Goal: Task Accomplishment & Management: Manage account settings

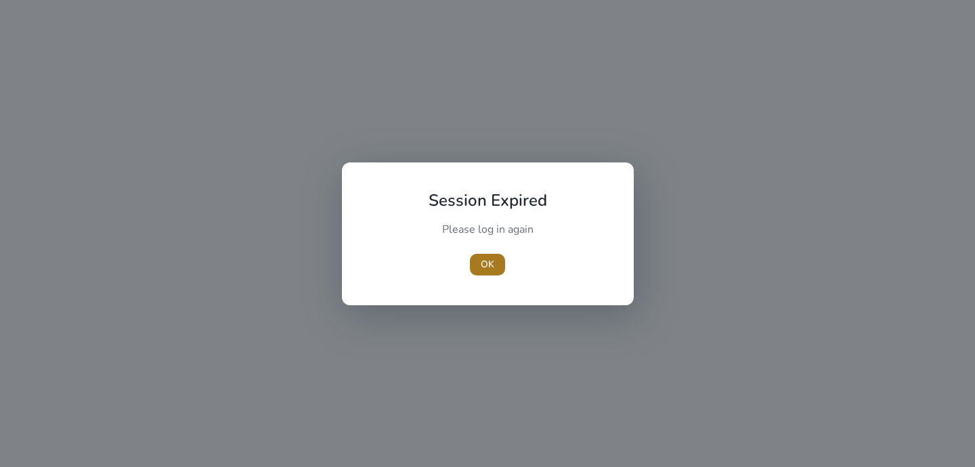
click at [489, 265] on span "OK" at bounding box center [488, 264] width 14 height 14
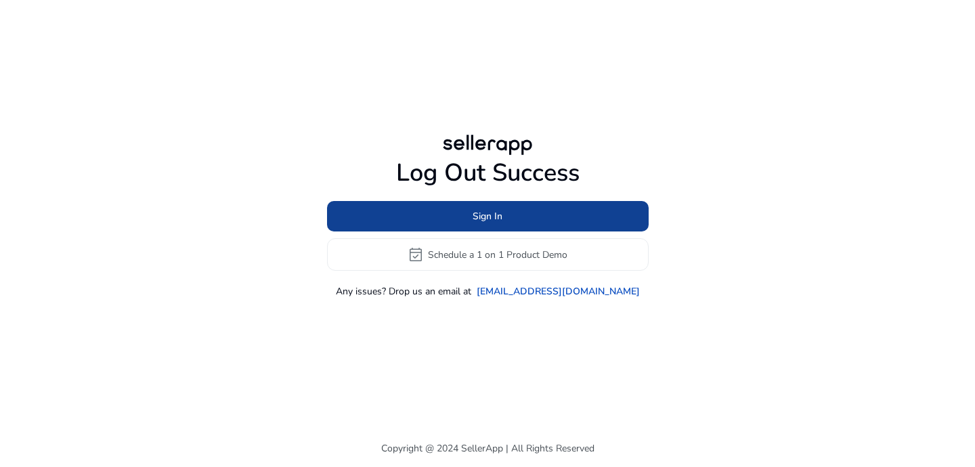
click at [491, 219] on span "Sign In" at bounding box center [487, 216] width 30 height 14
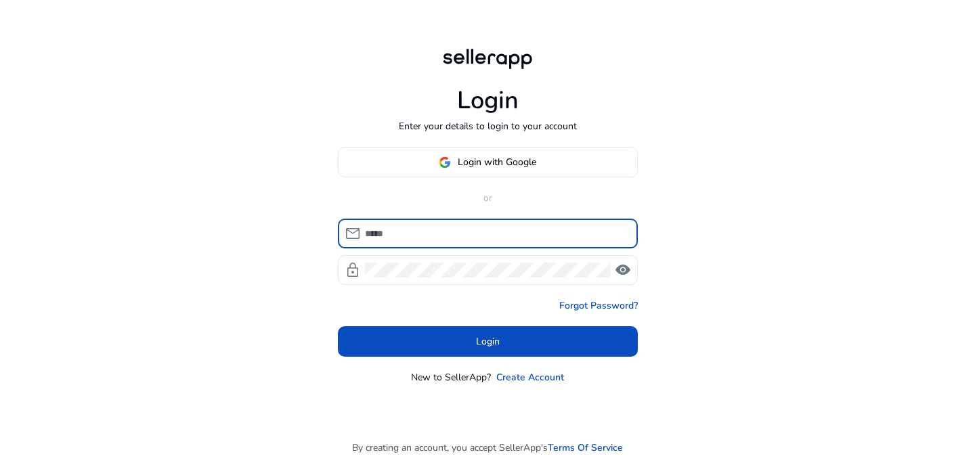
type input "**********"
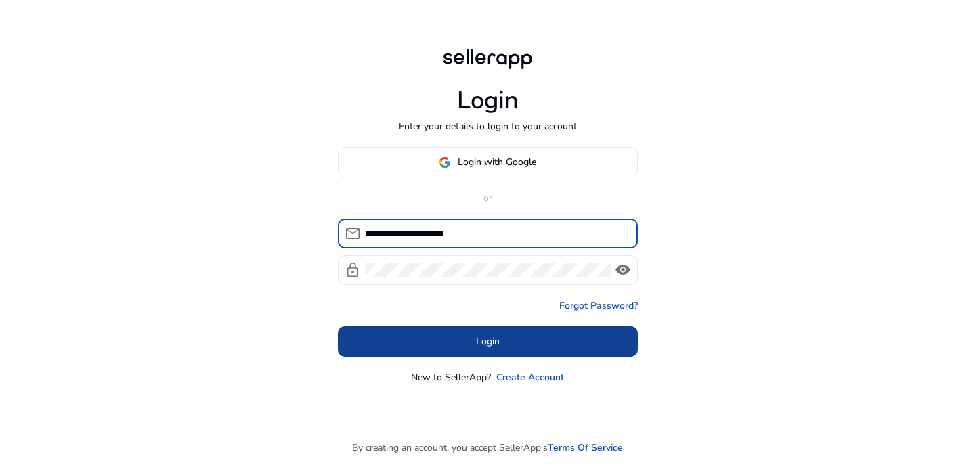
click at [481, 333] on span at bounding box center [488, 342] width 300 height 32
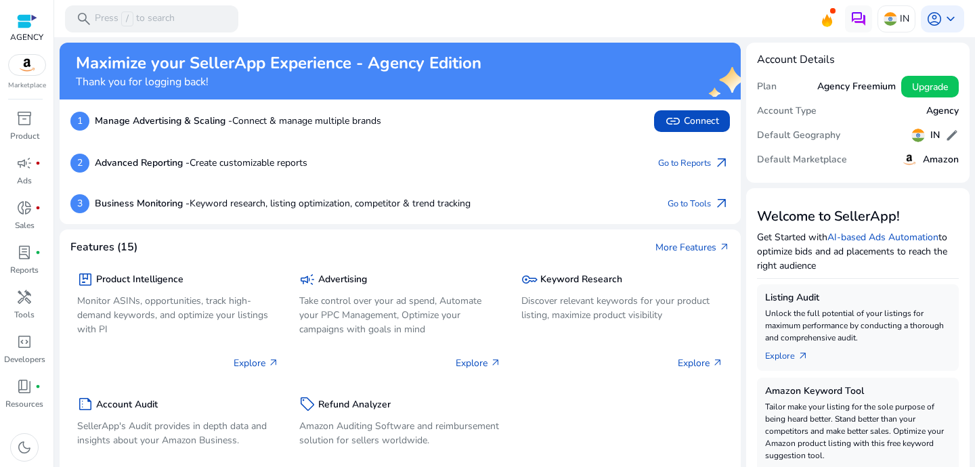
click at [37, 60] on img at bounding box center [27, 65] width 37 height 20
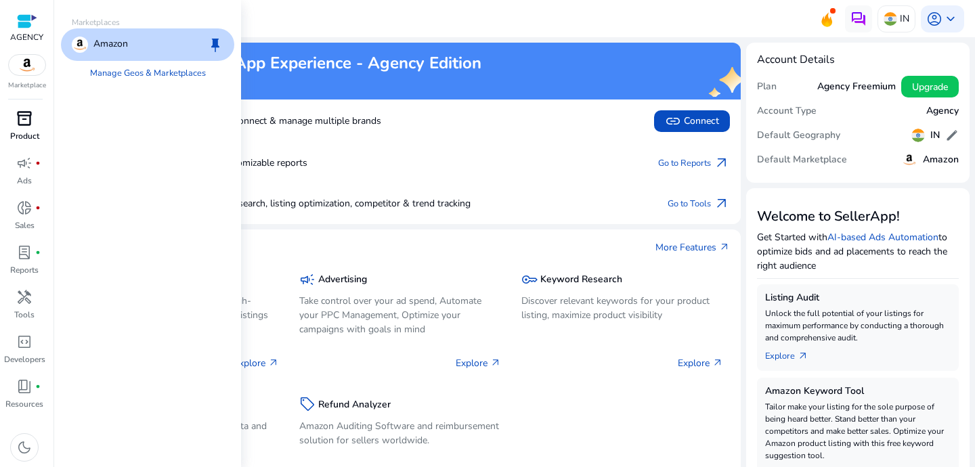
click at [28, 124] on span "inventory_2" at bounding box center [24, 118] width 16 height 16
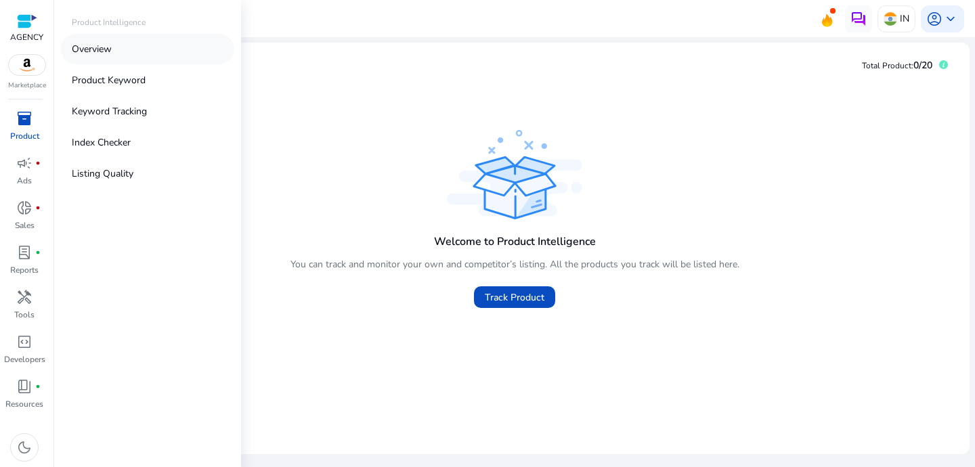
click at [97, 46] on p "Overview" at bounding box center [92, 49] width 40 height 14
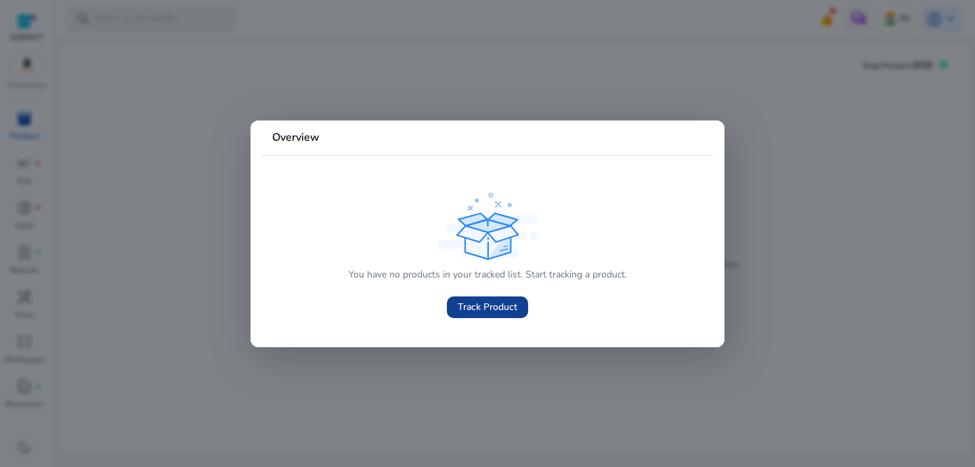
click at [467, 298] on span at bounding box center [487, 307] width 81 height 32
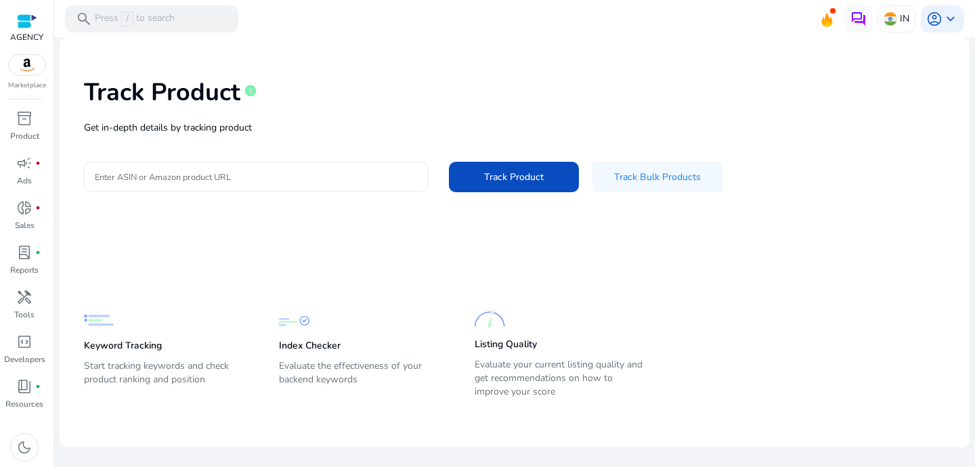
click at [289, 183] on input "Enter ASIN or Amazon product URL" at bounding box center [256, 176] width 323 height 15
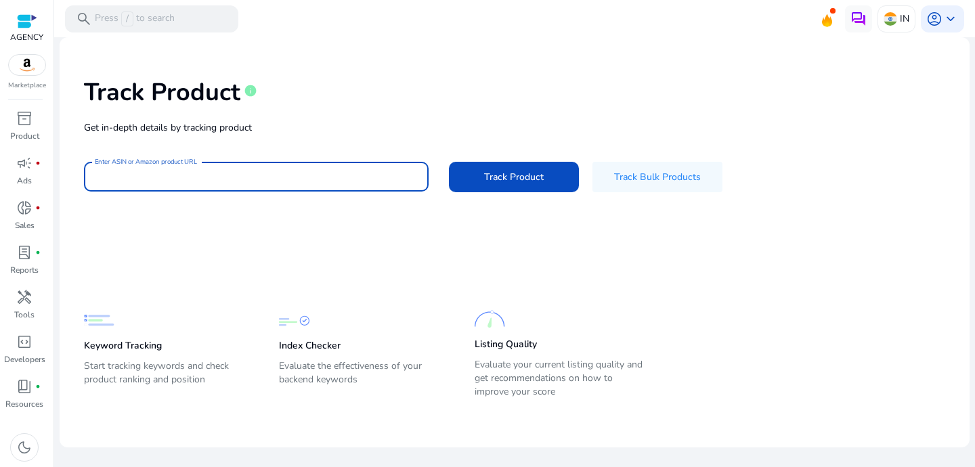
paste input "**********"
type input "**********"
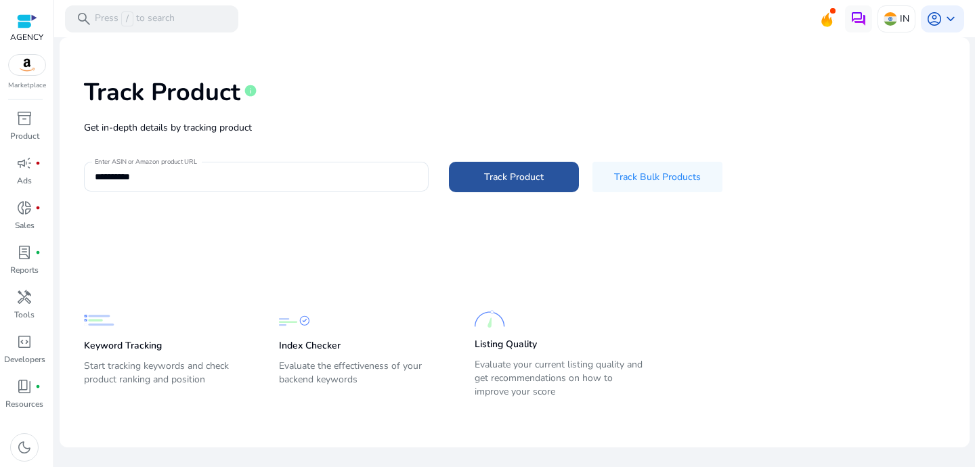
click at [520, 162] on span at bounding box center [514, 176] width 130 height 32
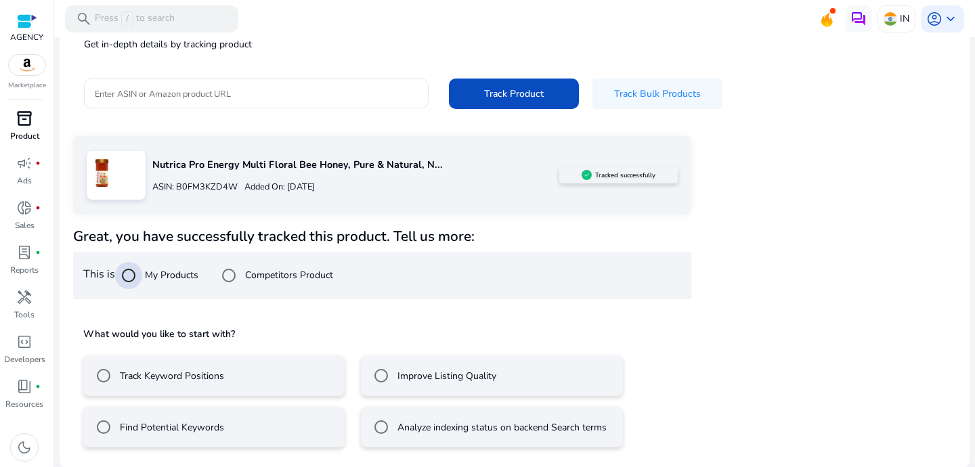
scroll to position [84, 0]
click at [22, 307] on div "handyman" at bounding box center [24, 297] width 38 height 22
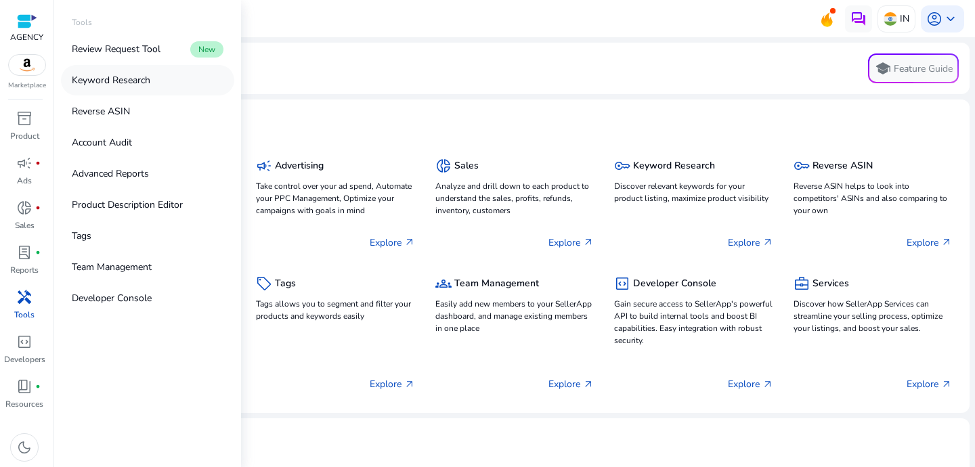
click at [125, 79] on p "Keyword Research" at bounding box center [111, 80] width 79 height 14
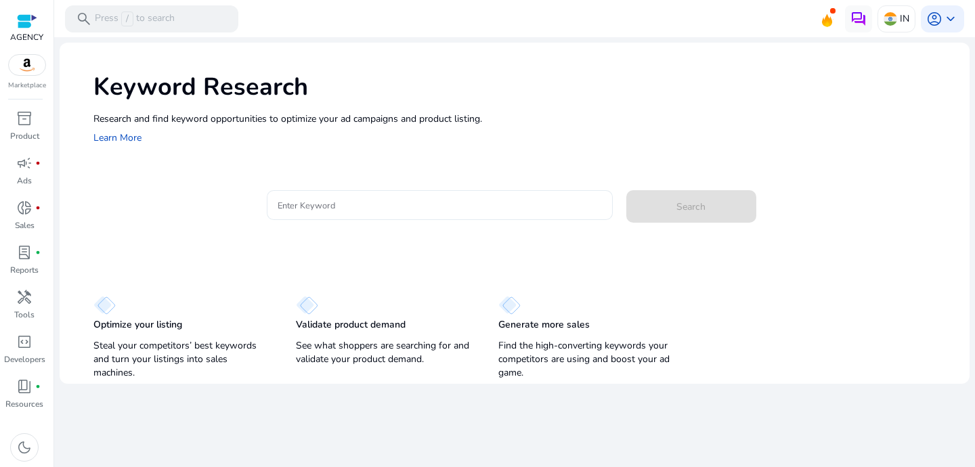
click at [354, 204] on input "Enter Keyword" at bounding box center [439, 205] width 324 height 15
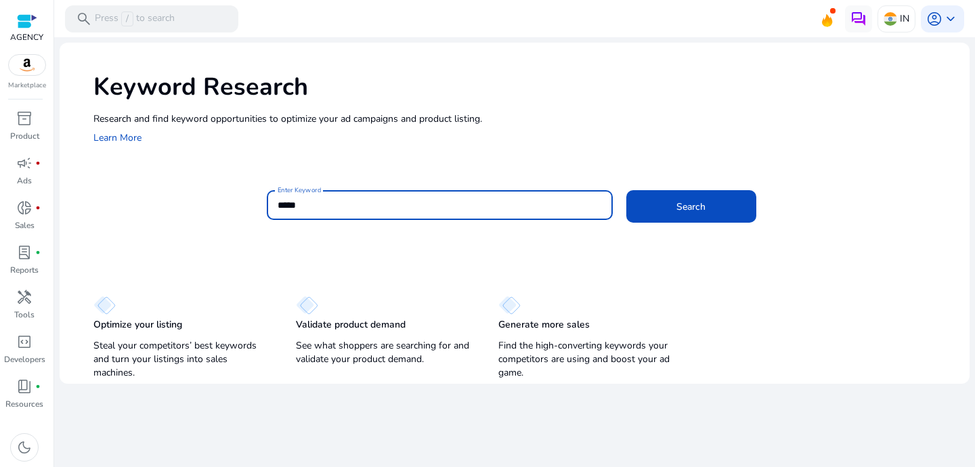
type input "*****"
click at [626, 190] on button "Search" at bounding box center [691, 206] width 130 height 32
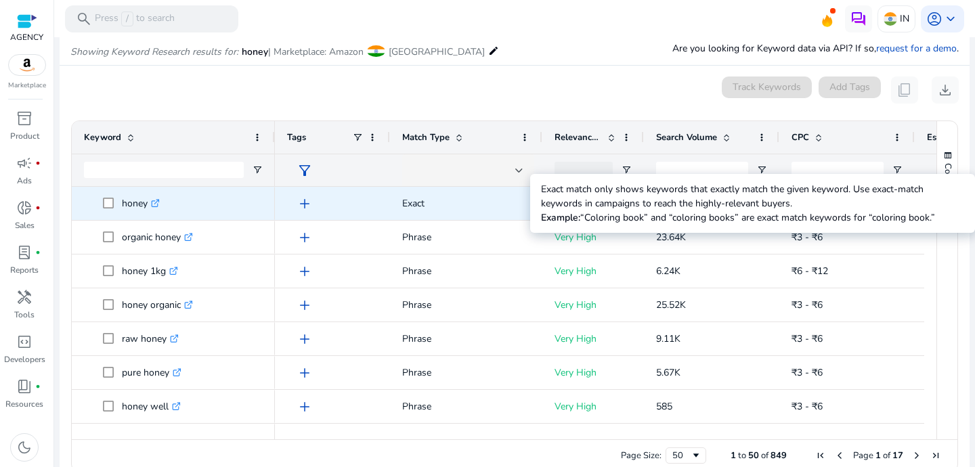
scroll to position [115, 0]
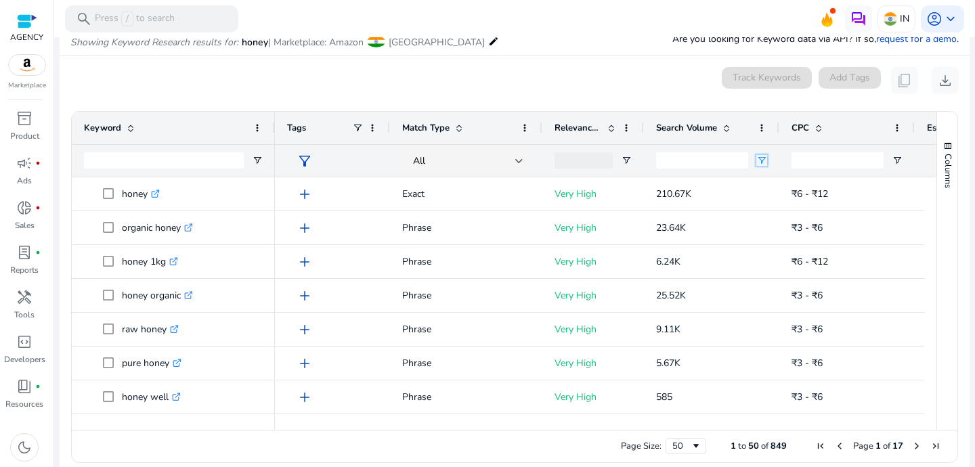
click at [764, 160] on span "Open Filter Menu" at bounding box center [761, 160] width 11 height 11
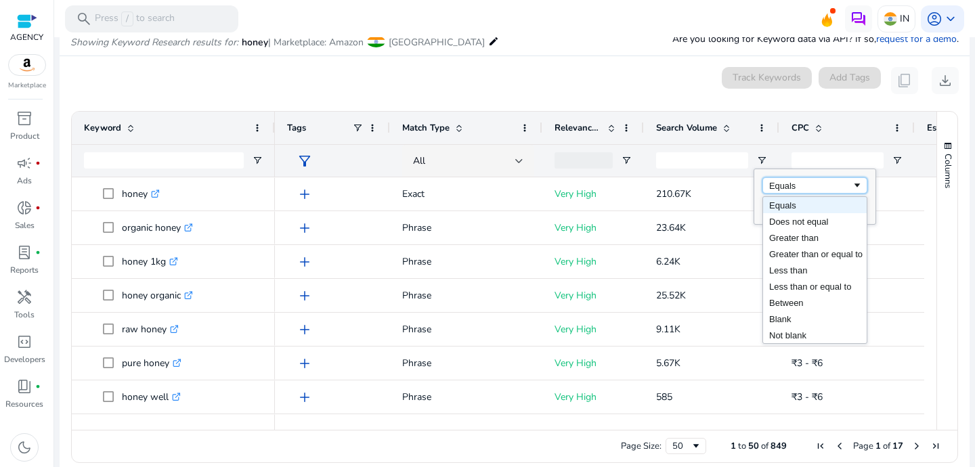
click at [788, 182] on div "Equals" at bounding box center [810, 186] width 83 height 10
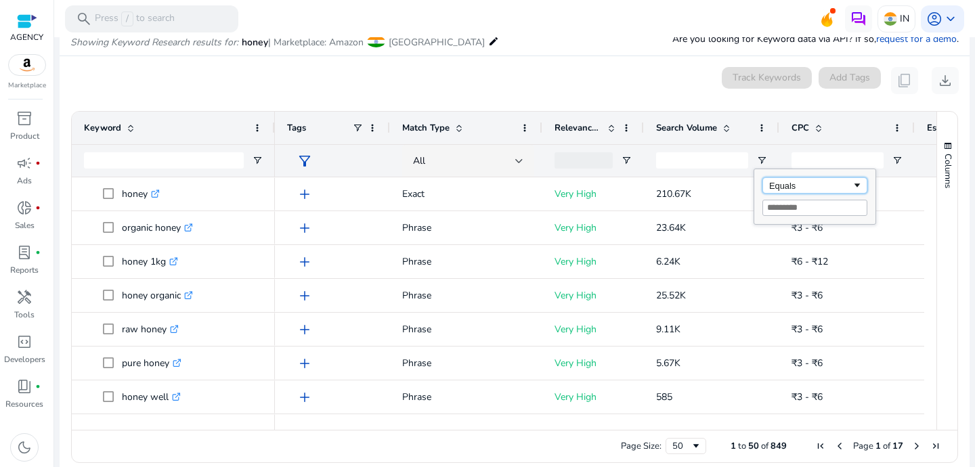
click at [788, 182] on div "Equals" at bounding box center [810, 186] width 83 height 10
click at [625, 68] on div "0 keyword(s) selected Track Keywords Add Tags content_copy download" at bounding box center [514, 80] width 888 height 27
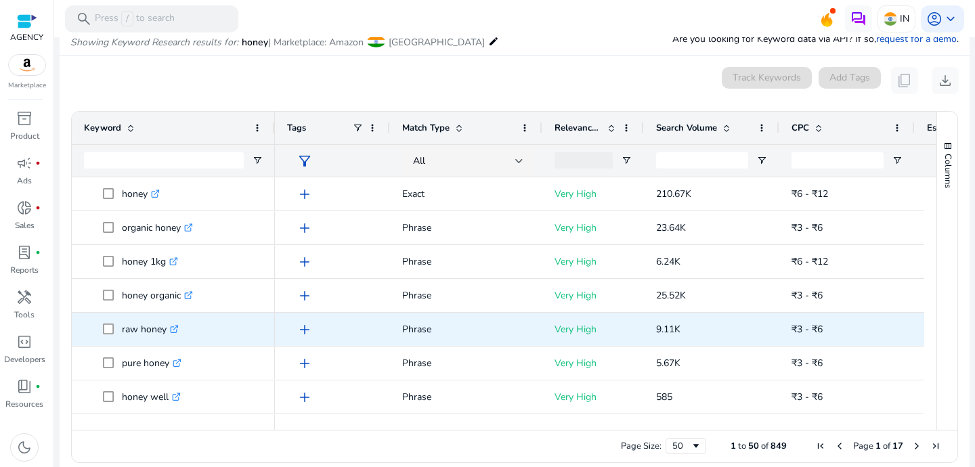
scroll to position [0, 0]
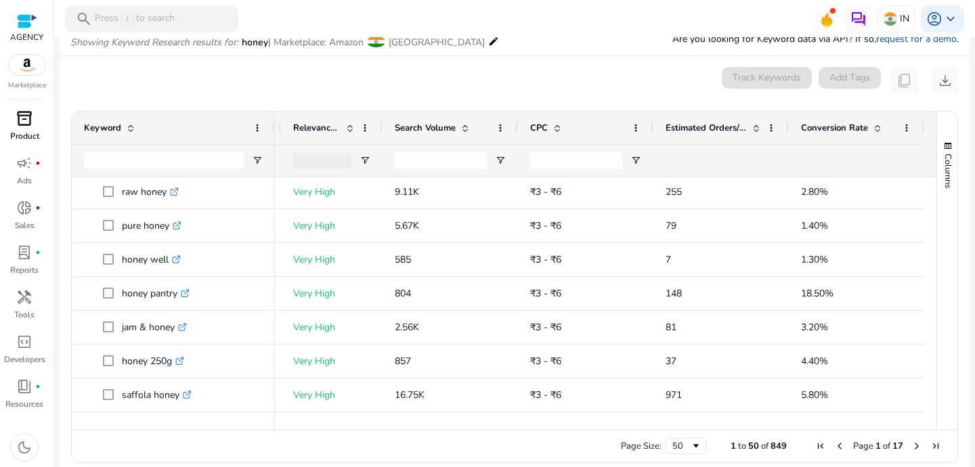
click at [23, 125] on span "inventory_2" at bounding box center [24, 118] width 16 height 16
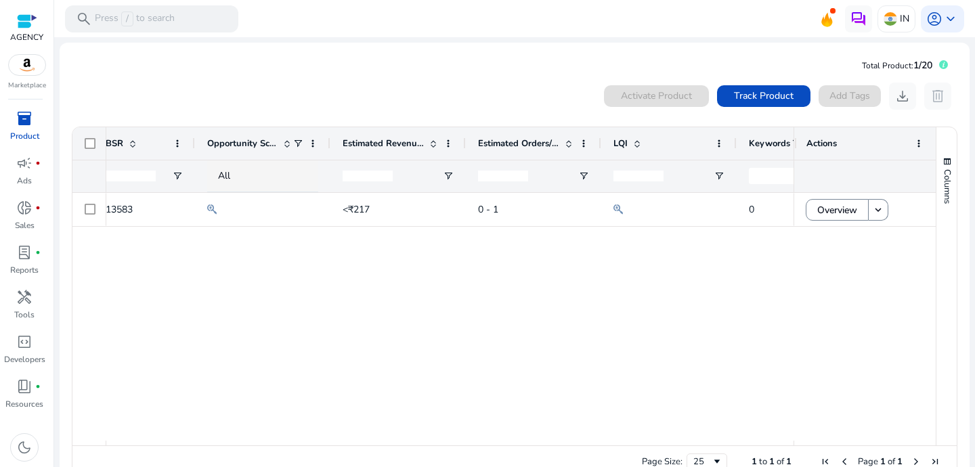
scroll to position [0, 875]
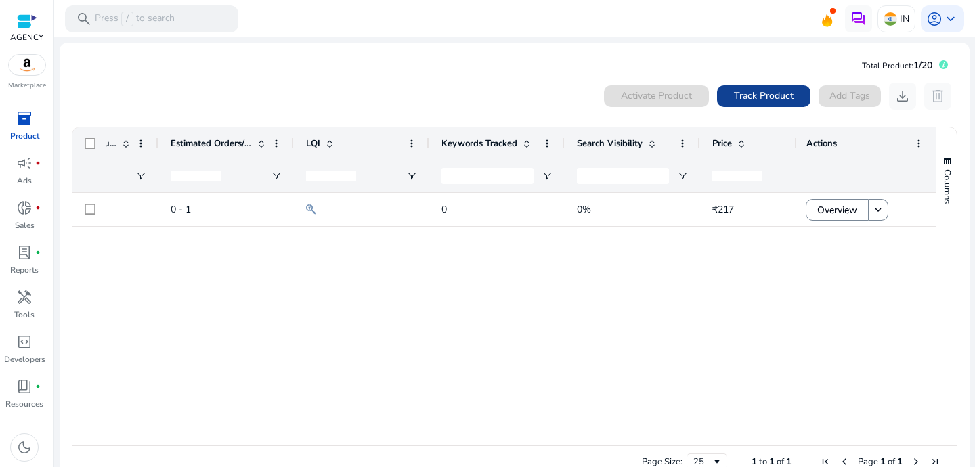
click at [738, 93] on span "Track Product" at bounding box center [764, 96] width 60 height 14
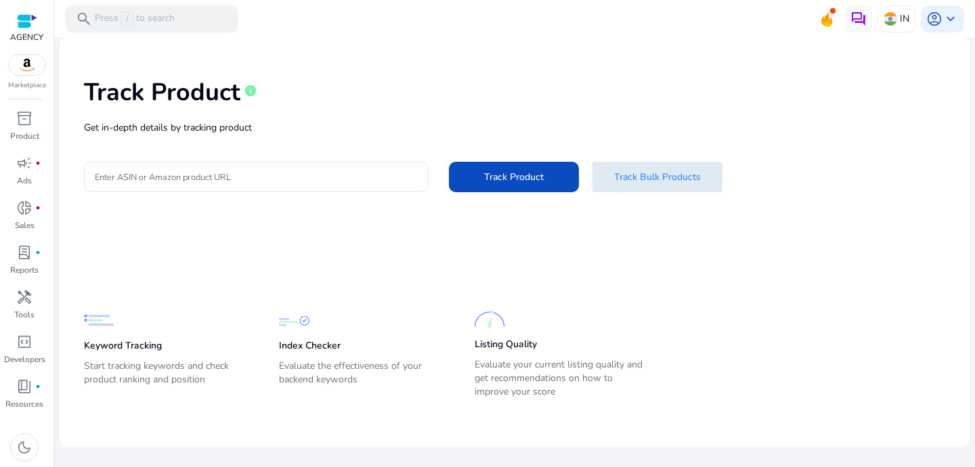
click at [641, 179] on span "Track Bulk Products" at bounding box center [657, 177] width 87 height 14
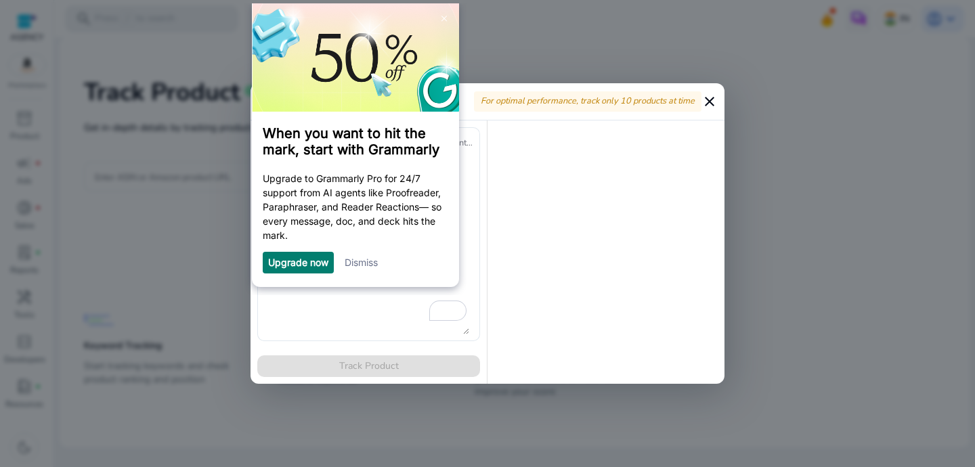
click at [363, 261] on link "Dismiss" at bounding box center [360, 262] width 33 height 12
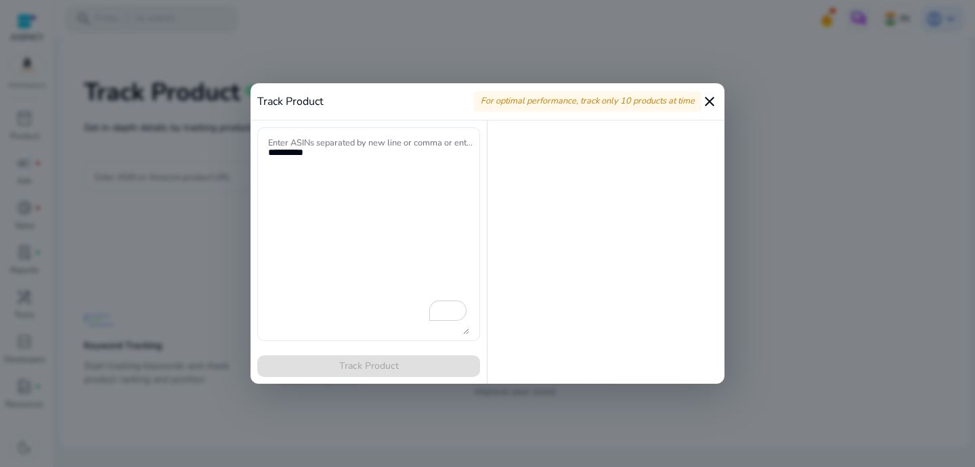
click at [343, 185] on textarea "Enter ASINs separated by new line or comma or enter Amazon product page URL" at bounding box center [368, 234] width 201 height 200
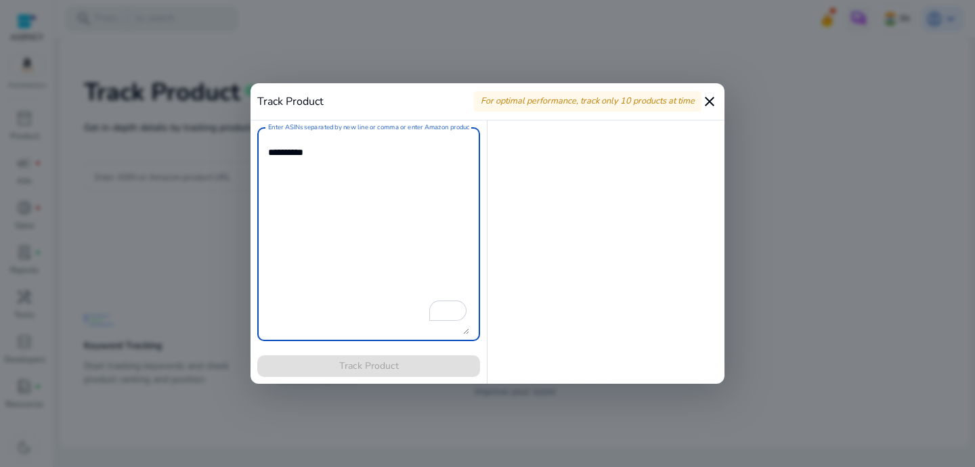
paste textarea "**********"
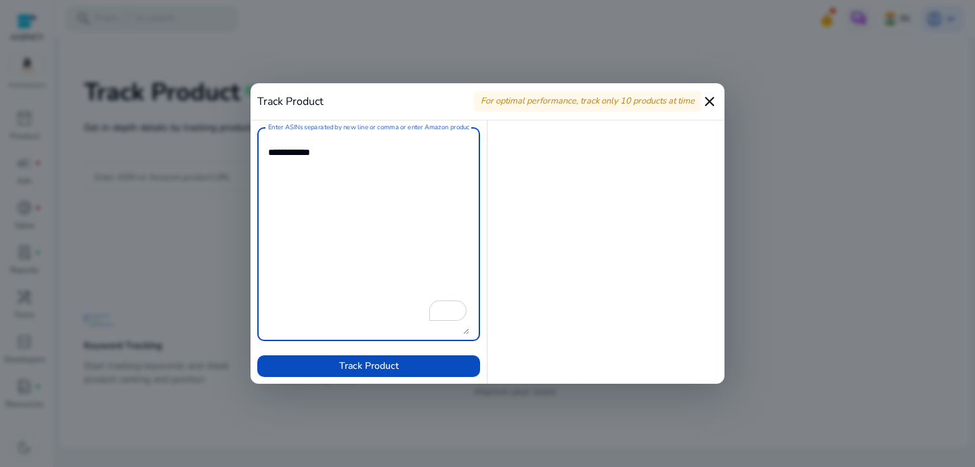
paste textarea "**********"
drag, startPoint x: 379, startPoint y: 168, endPoint x: 265, endPoint y: 170, distance: 113.7
click at [265, 170] on div "Enter ASINs separated by new line or comma or enter Amazon product page URL" at bounding box center [368, 234] width 223 height 214
click at [344, 164] on textarea "Enter ASINs separated by new line or comma or enter Amazon product page URL" at bounding box center [368, 234] width 201 height 200
click at [406, 225] on textarea "Enter ASINs separated by new line or comma or enter Amazon product page URL" at bounding box center [368, 234] width 201 height 200
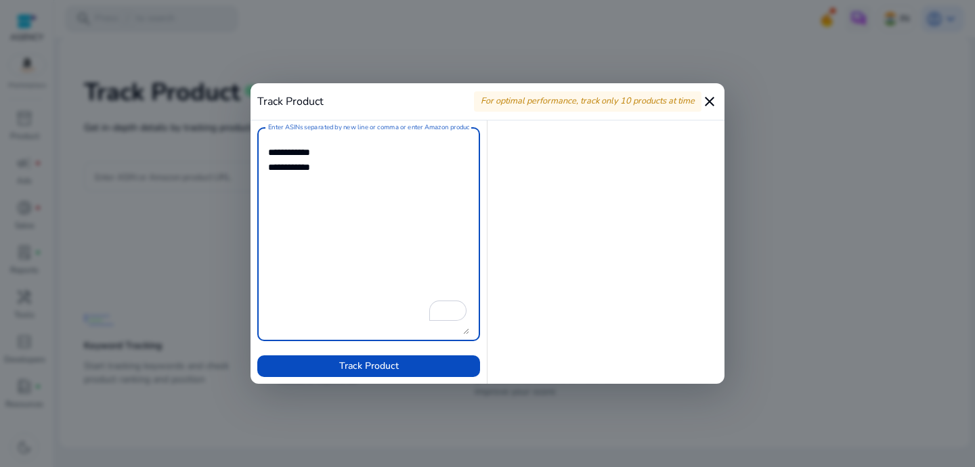
paste textarea "**********"
drag, startPoint x: 380, startPoint y: 201, endPoint x: 257, endPoint y: 198, distance: 122.5
click at [257, 198] on div "Enter ASINs separated by new line or comma or enter Amazon product page URL" at bounding box center [368, 234] width 223 height 214
click at [338, 183] on textarea "Enter ASINs separated by new line or comma or enter Amazon product page URL" at bounding box center [368, 234] width 201 height 200
paste textarea "********"
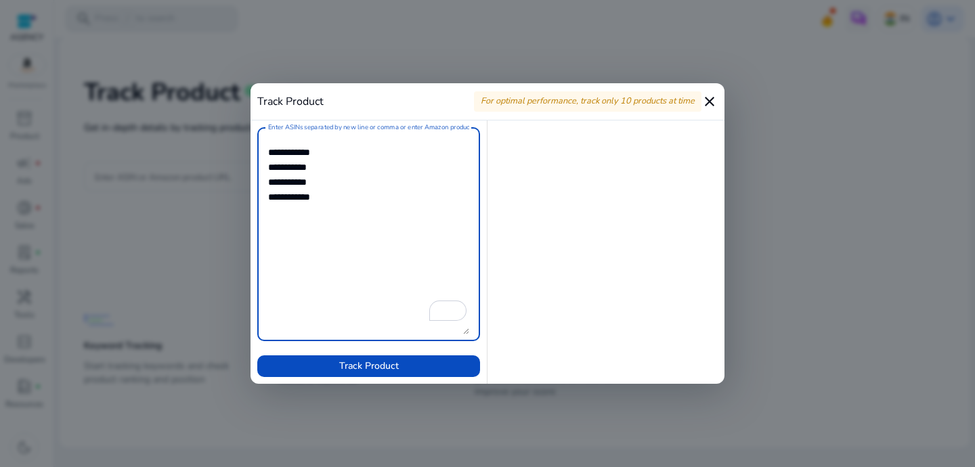
paste textarea "**********"
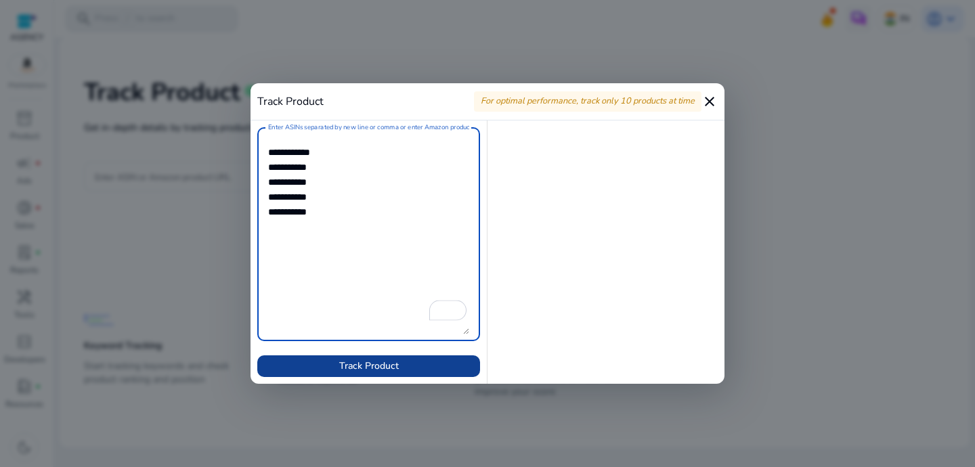
type textarea "**********"
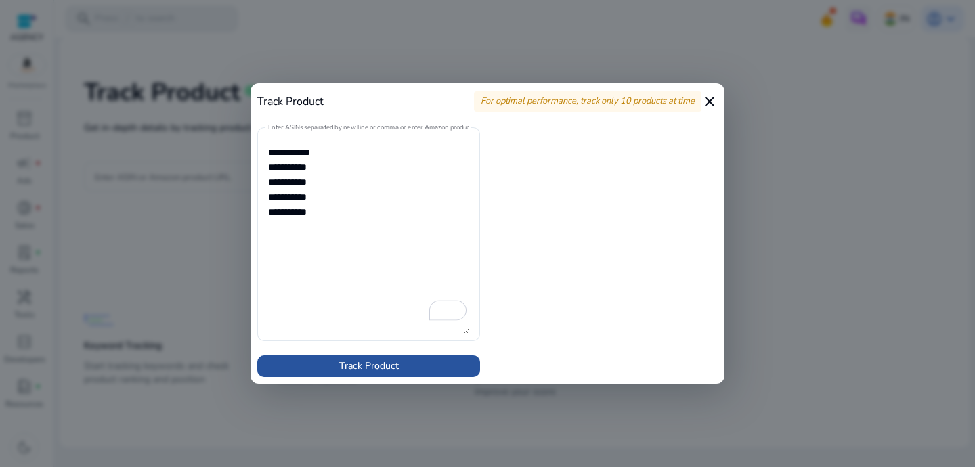
click at [373, 367] on span "Track Product" at bounding box center [369, 366] width 60 height 14
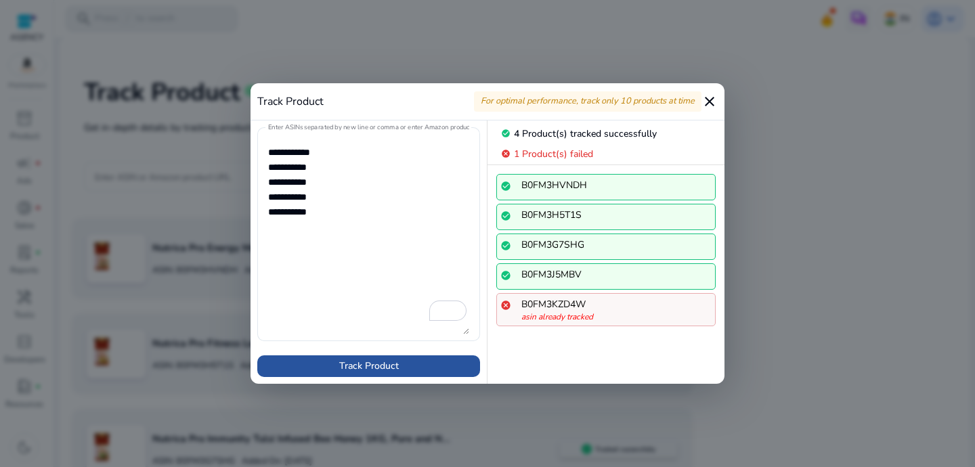
click at [424, 367] on span at bounding box center [368, 366] width 223 height 32
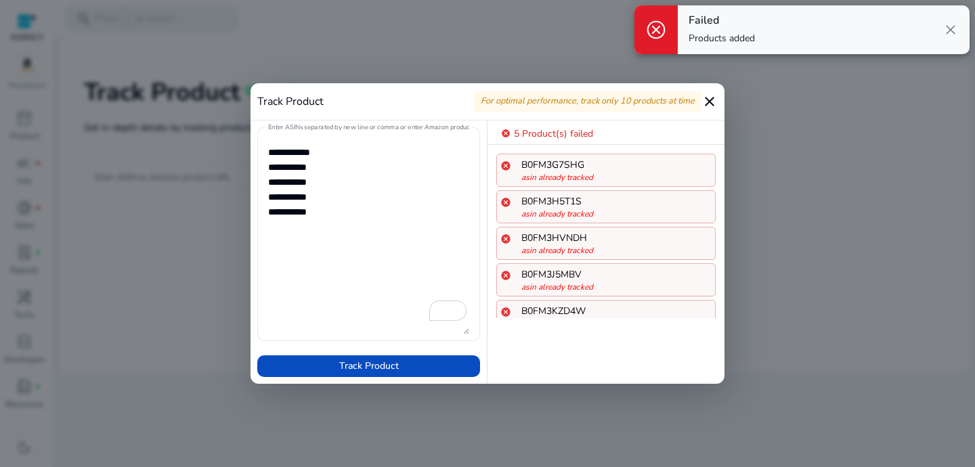
click at [712, 98] on mat-icon "close" at bounding box center [709, 101] width 16 height 16
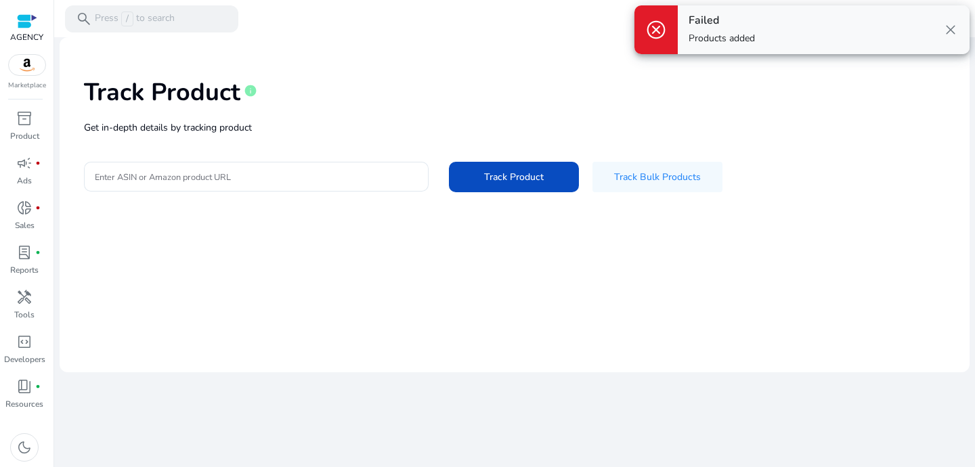
click at [952, 30] on span "close" at bounding box center [950, 30] width 16 height 16
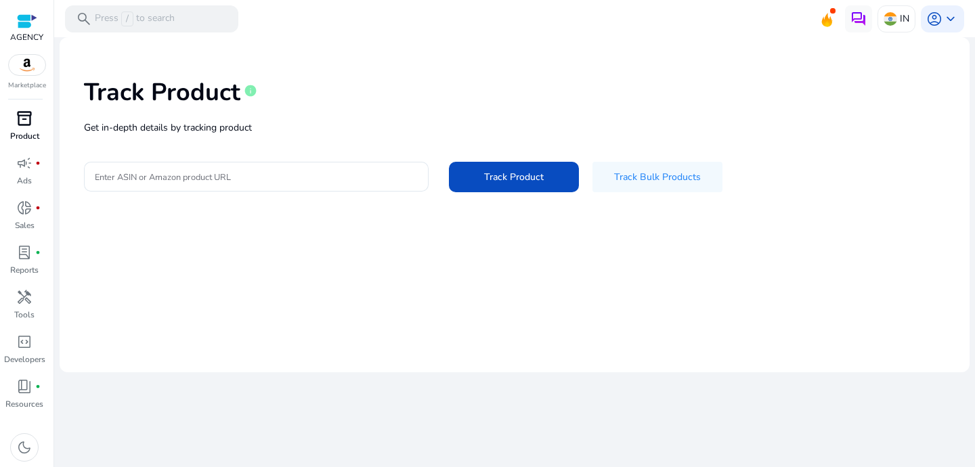
click at [22, 127] on span "inventory_2" at bounding box center [24, 118] width 16 height 16
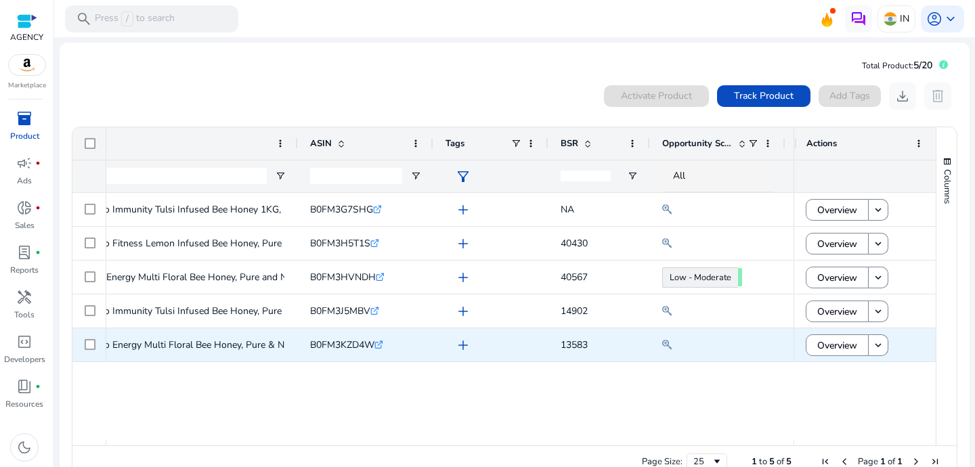
scroll to position [0, 127]
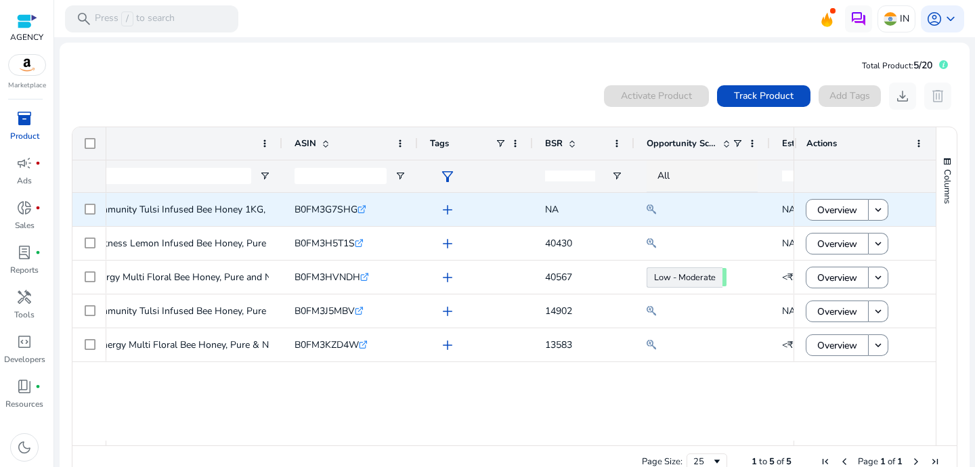
click at [448, 208] on span "add" at bounding box center [447, 210] width 16 height 16
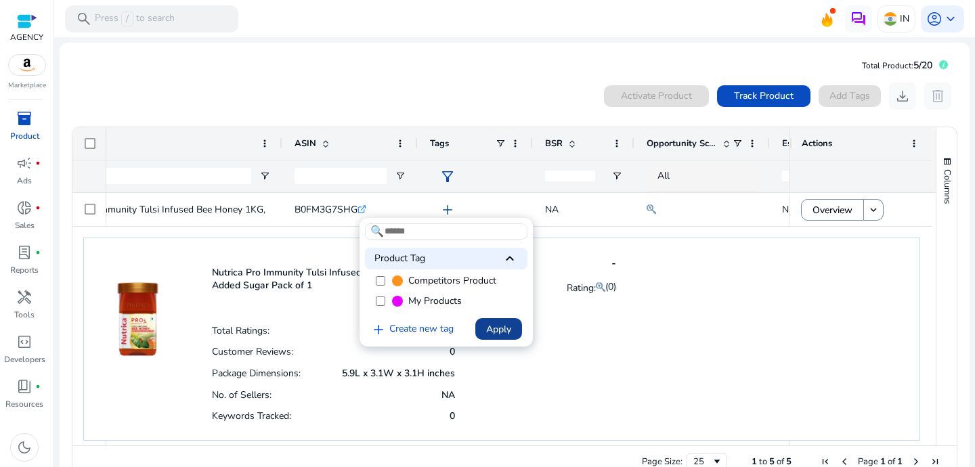
click at [512, 329] on span at bounding box center [498, 329] width 47 height 32
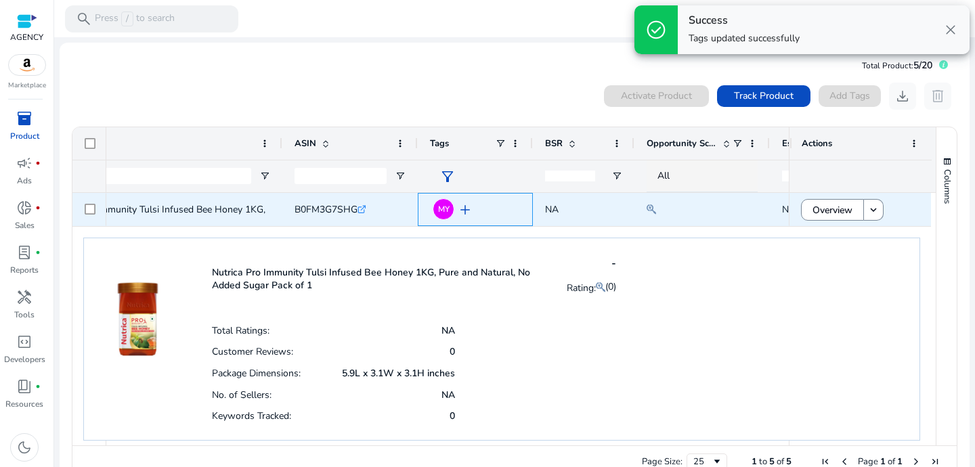
click at [500, 209] on div "MY add" at bounding box center [479, 209] width 84 height 25
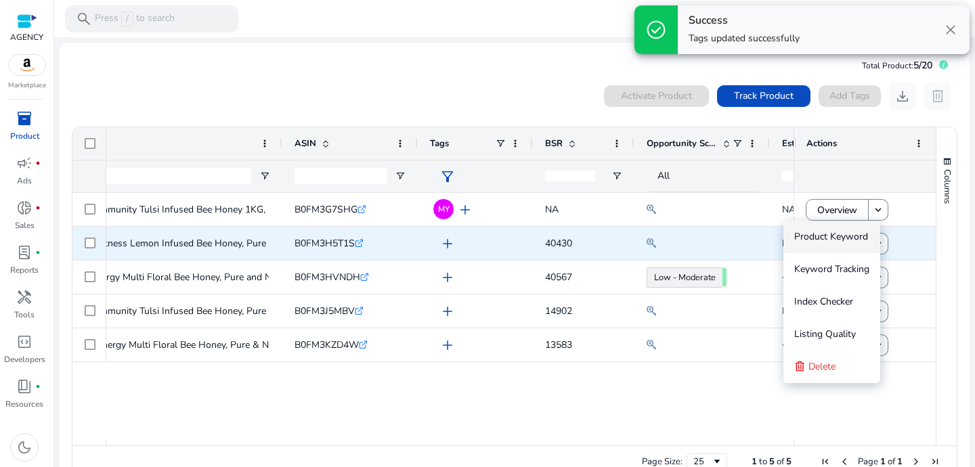
click at [449, 245] on span "add" at bounding box center [447, 244] width 16 height 16
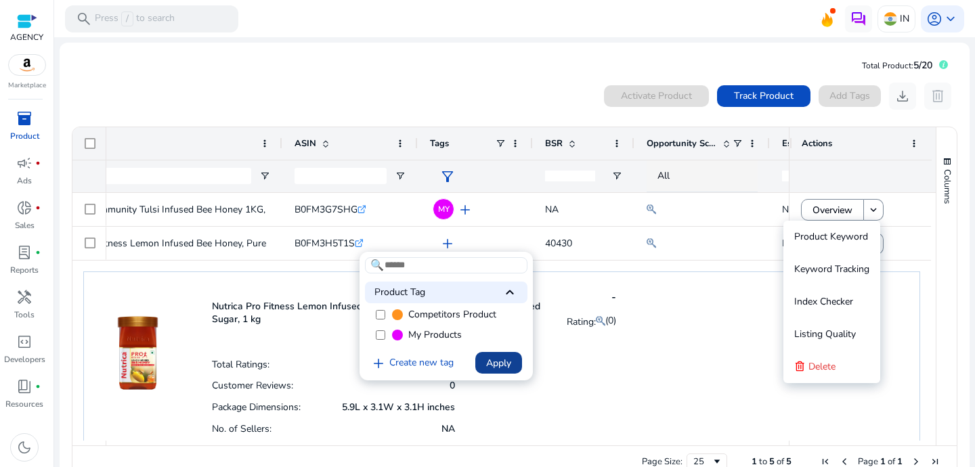
click at [497, 371] on span at bounding box center [498, 363] width 47 height 32
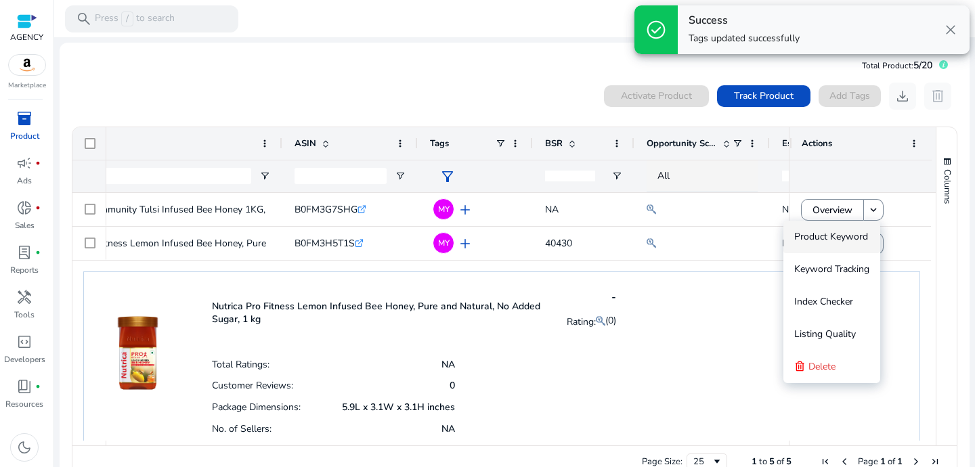
click at [487, 286] on div "Nutrica Pro Fitness Lemon Infused Bee Honey, Pure and Natural, No Added Sugar, …" at bounding box center [414, 313] width 404 height 54
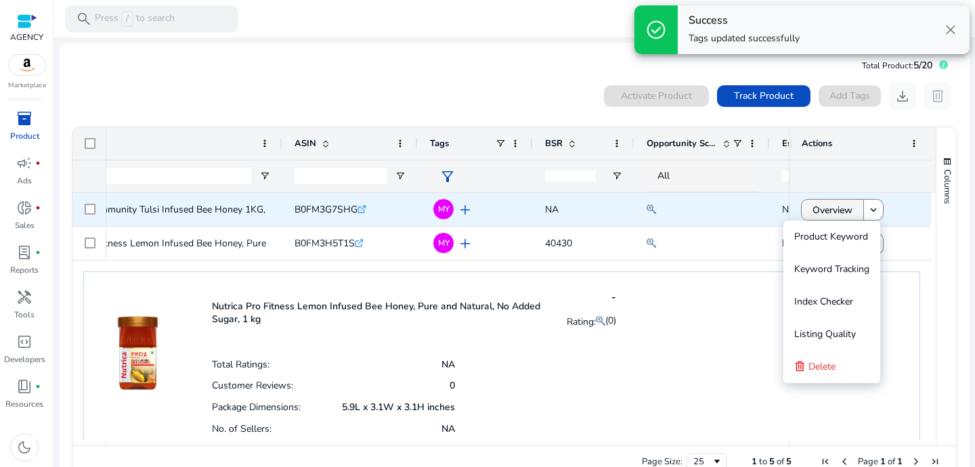
click at [847, 215] on span "Overview" at bounding box center [832, 210] width 40 height 28
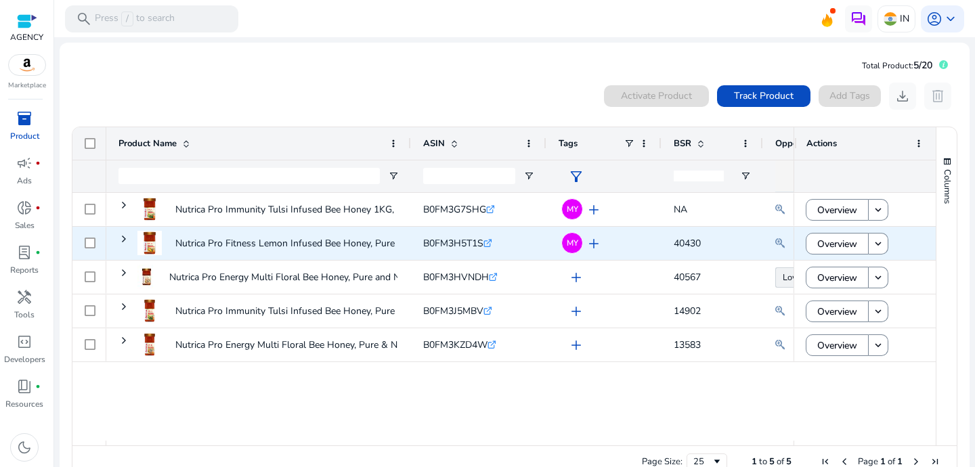
scroll to position [29, 0]
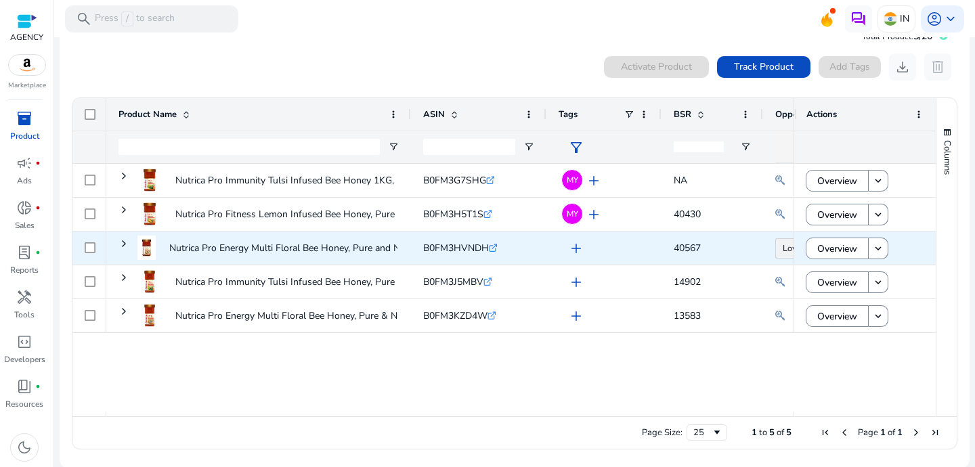
click at [576, 245] on span "add" at bounding box center [576, 248] width 16 height 16
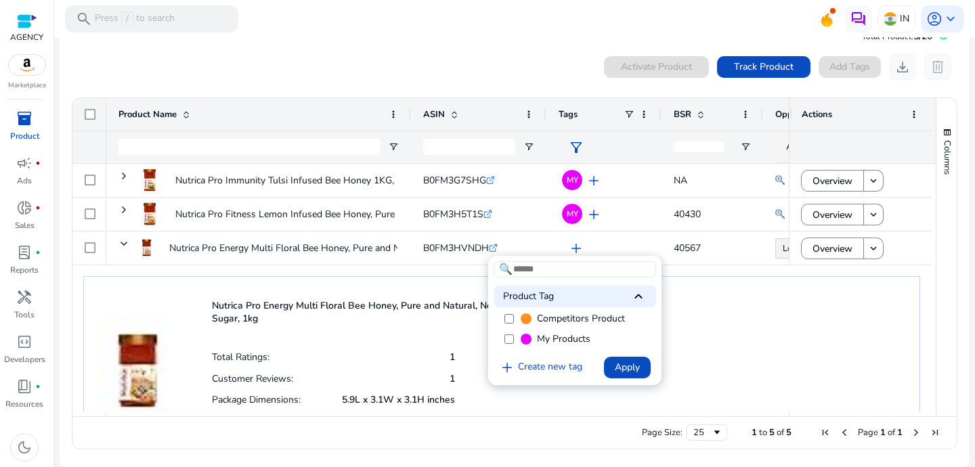
click at [508, 346] on label "My Products" at bounding box center [574, 339] width 162 height 20
click at [635, 370] on span "Apply" at bounding box center [627, 367] width 25 height 14
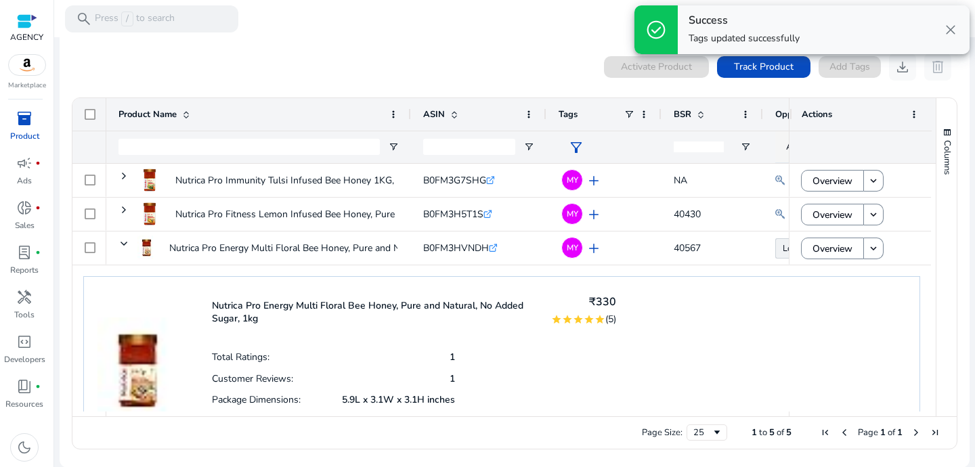
click at [853, 313] on div "Nutrica Pro Energy Multi Floral Bee Honey, Pure and Natural, No Added Sugar, 1k…" at bounding box center [501, 372] width 836 height 192
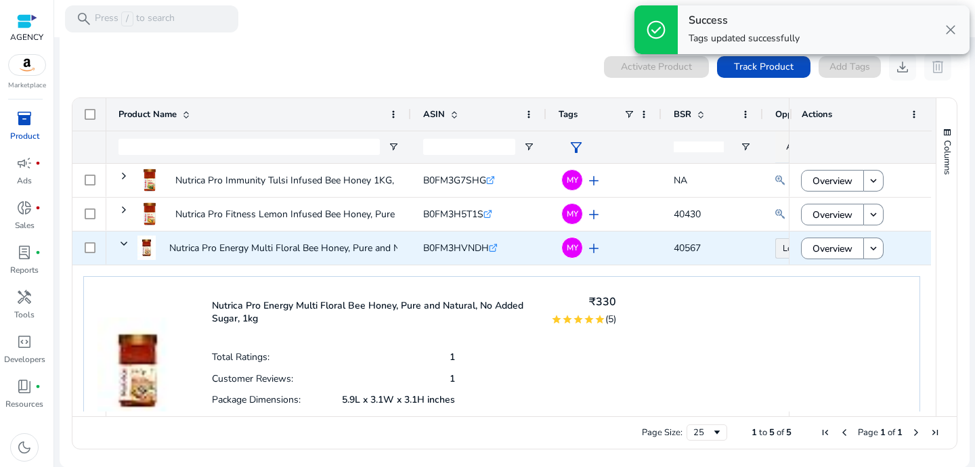
click at [912, 242] on div "Overview keyboard_arrow_down" at bounding box center [860, 248] width 118 height 28
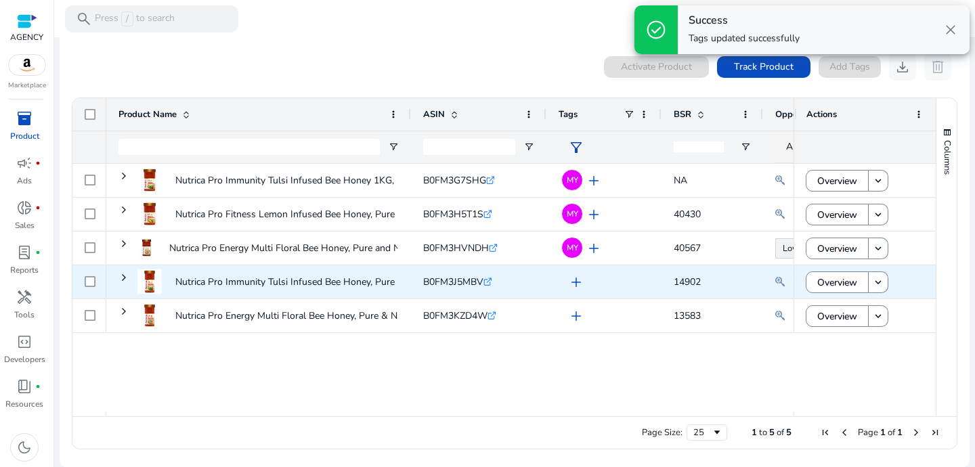
click at [581, 282] on span "add" at bounding box center [576, 282] width 16 height 16
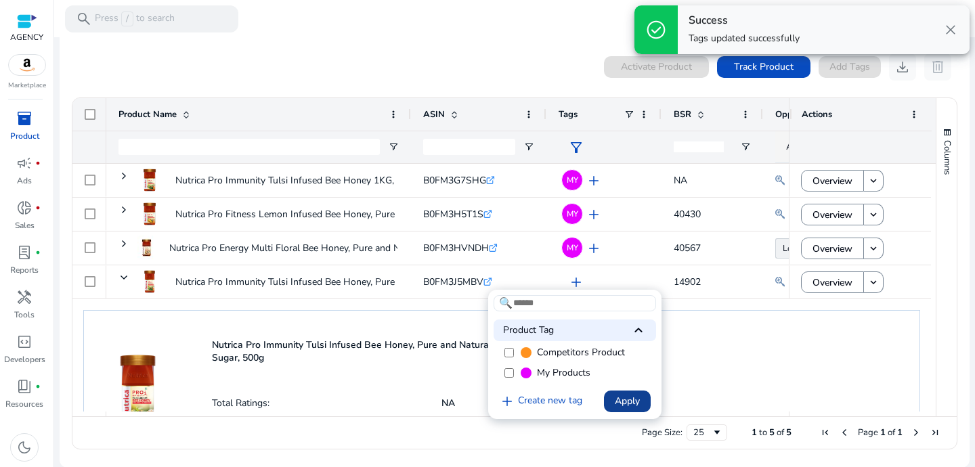
click at [623, 402] on span "Apply" at bounding box center [627, 401] width 25 height 14
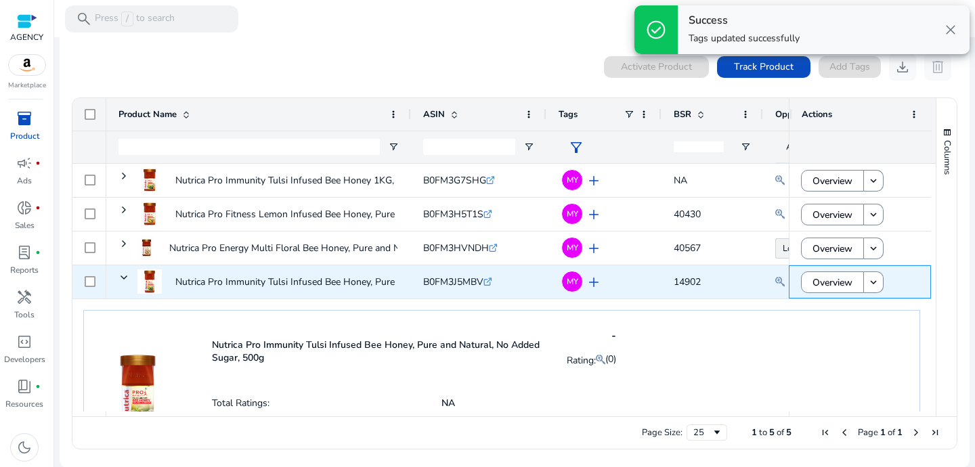
click at [906, 280] on div "Overview keyboard_arrow_down" at bounding box center [860, 282] width 118 height 28
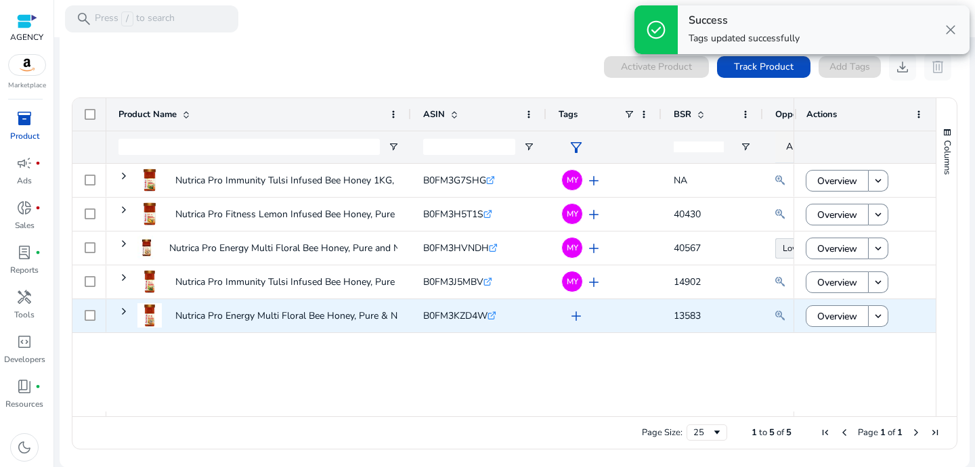
click at [585, 319] on div "add" at bounding box center [607, 315] width 84 height 25
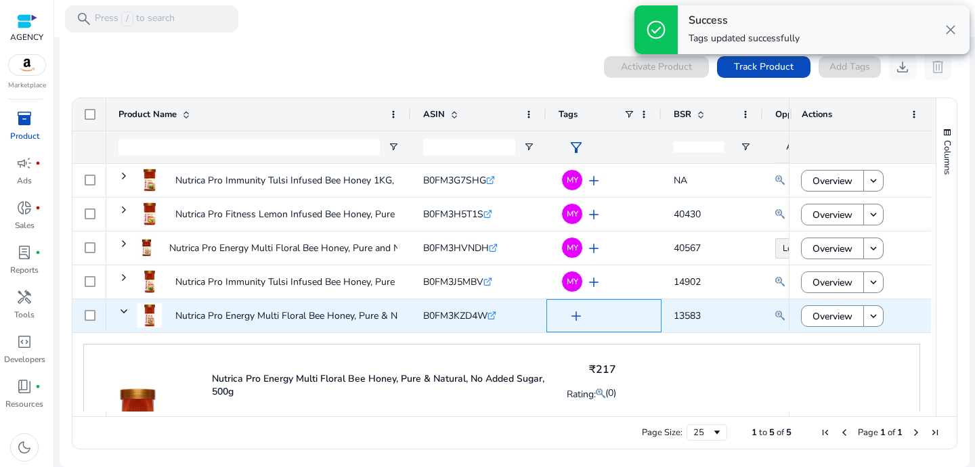
click at [576, 317] on span "add" at bounding box center [576, 316] width 16 height 16
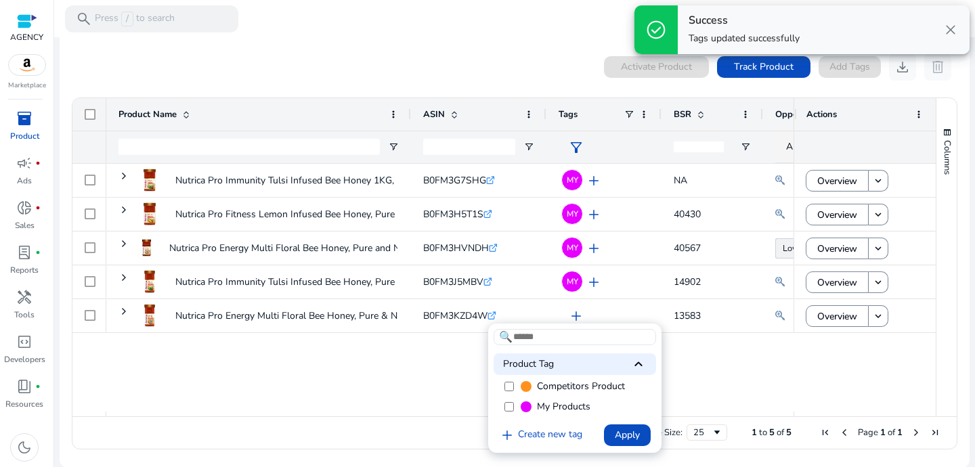
click at [506, 416] on label "My Products" at bounding box center [574, 407] width 162 height 20
click at [639, 440] on span "Apply" at bounding box center [627, 435] width 25 height 14
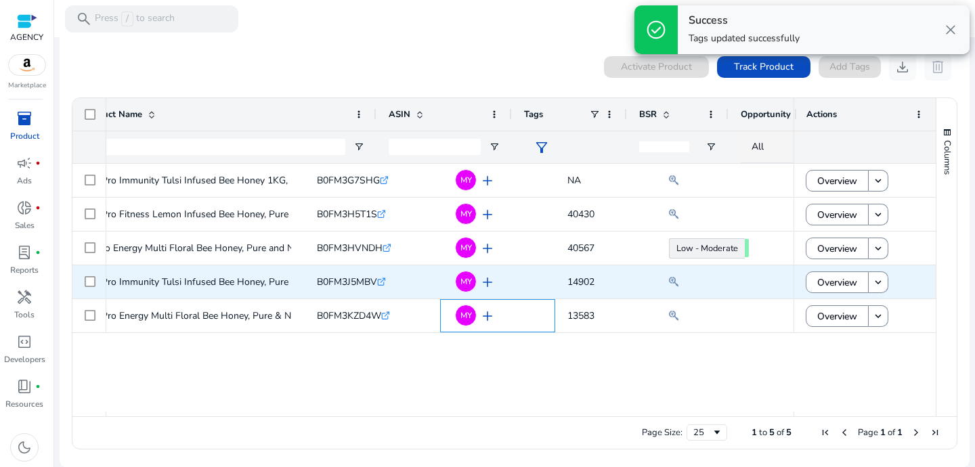
scroll to position [0, 106]
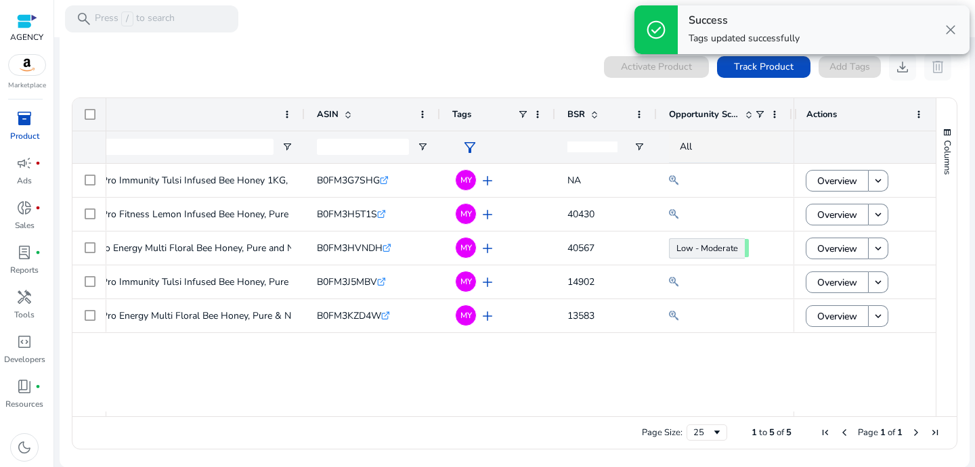
click at [568, 119] on span "BSR" at bounding box center [576, 114] width 18 height 12
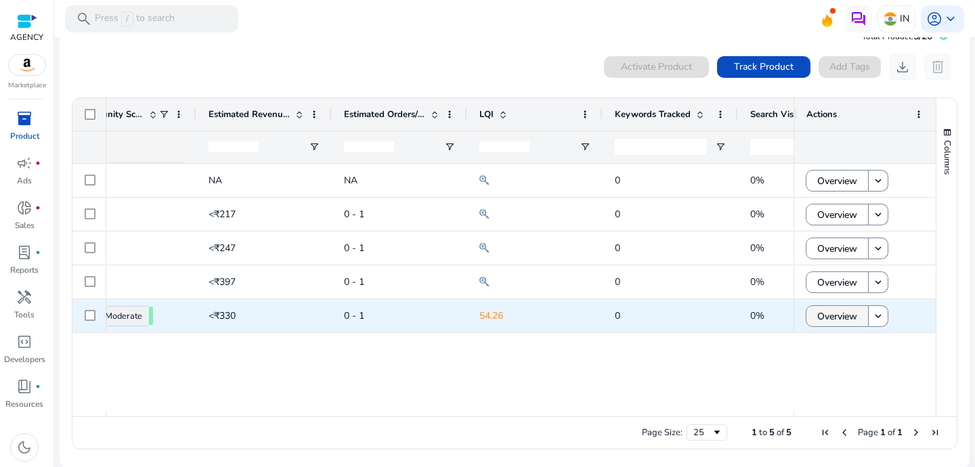
click at [826, 310] on span "Overview" at bounding box center [837, 317] width 40 height 28
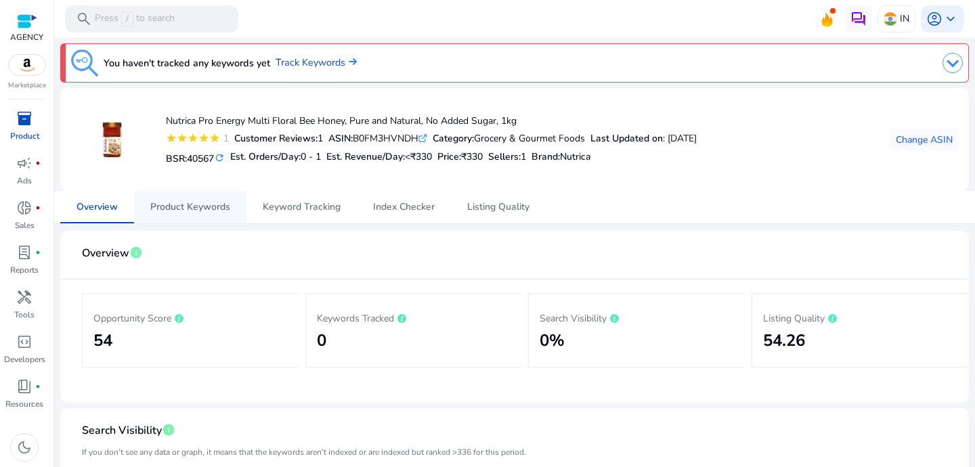
click at [205, 191] on span "Product Keywords" at bounding box center [190, 207] width 80 height 32
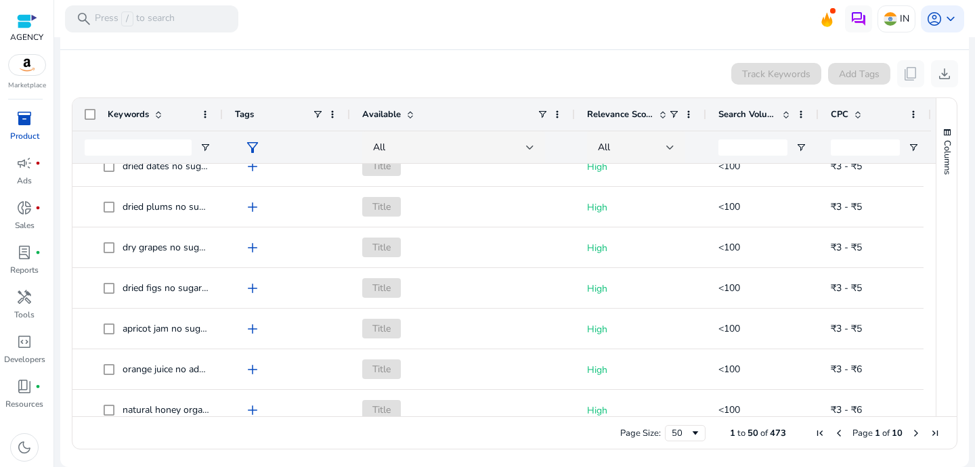
scroll to position [687, 0]
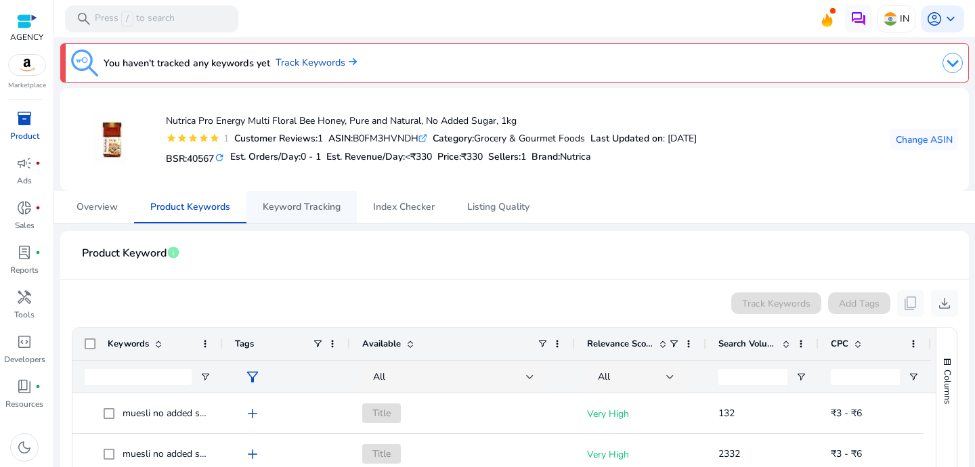
click at [299, 209] on span "Keyword Tracking" at bounding box center [302, 206] width 78 height 9
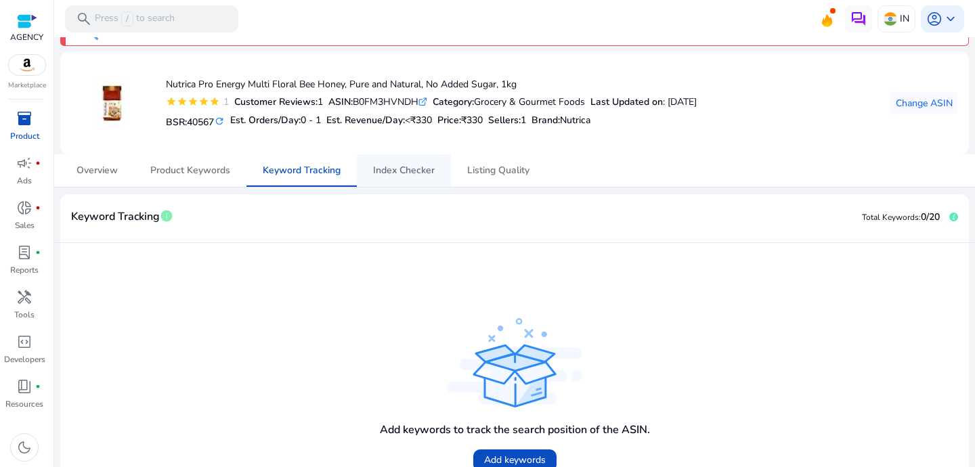
click at [407, 173] on span "Index Checker" at bounding box center [404, 170] width 62 height 9
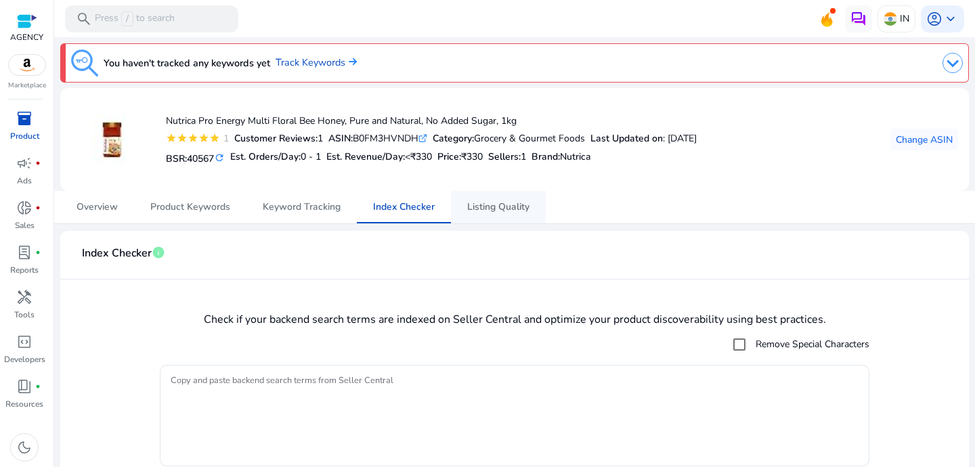
click at [486, 195] on span "Listing Quality" at bounding box center [498, 207] width 62 height 32
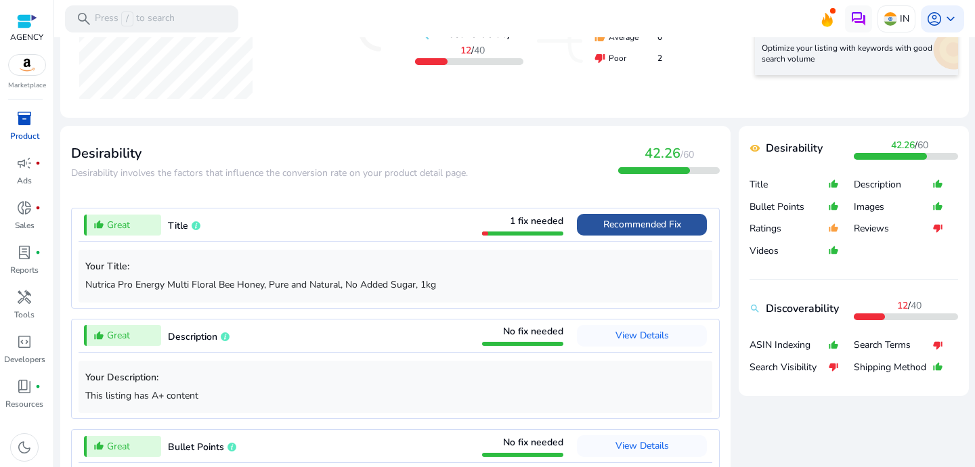
click at [637, 225] on span "Recommended Fix" at bounding box center [642, 224] width 78 height 13
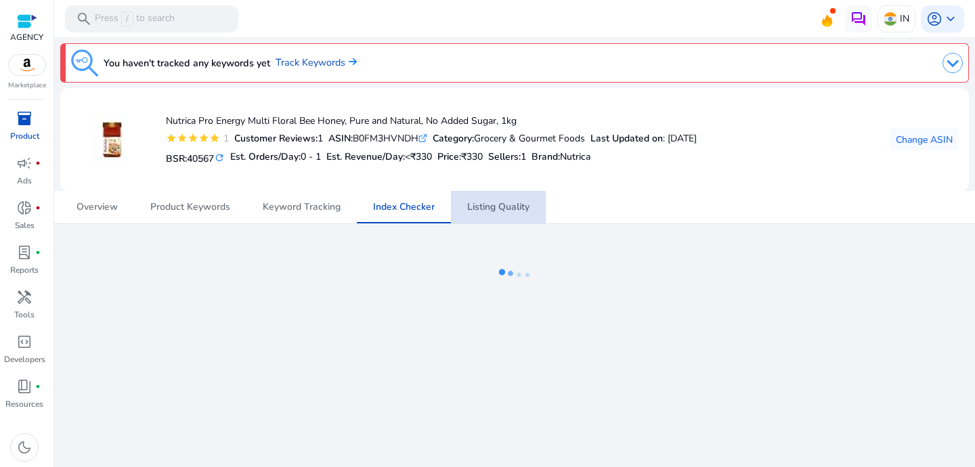
click at [506, 208] on span "Listing Quality" at bounding box center [498, 206] width 62 height 9
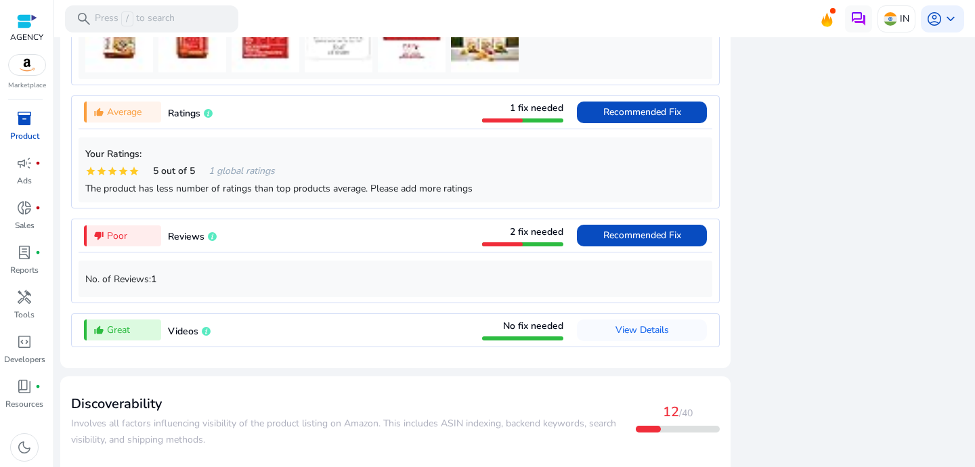
scroll to position [1097, 0]
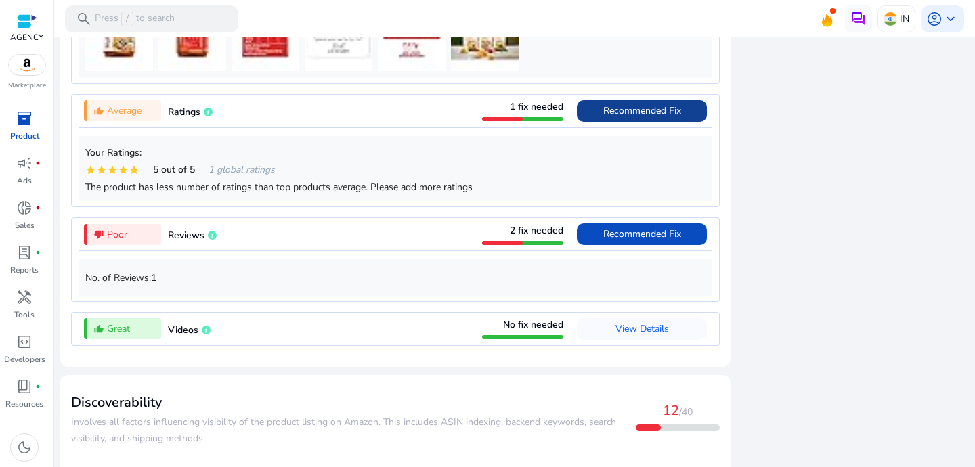
click at [586, 120] on span at bounding box center [642, 111] width 130 height 32
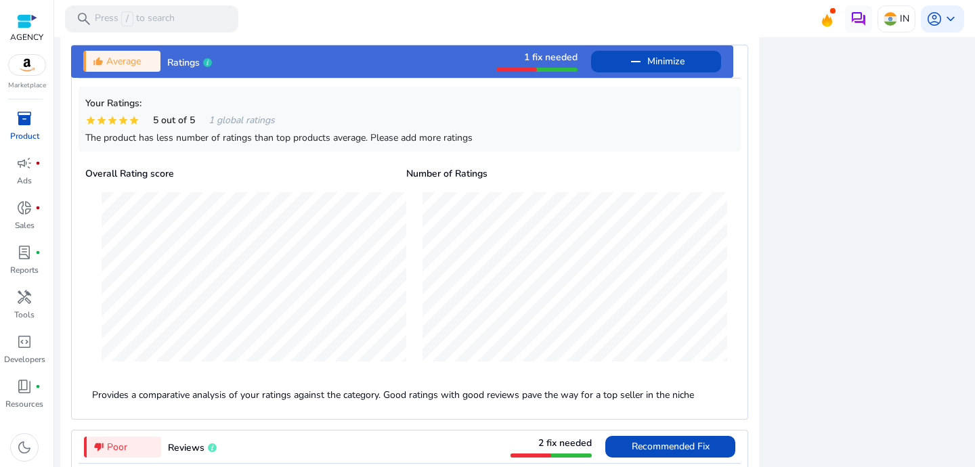
scroll to position [1138, 0]
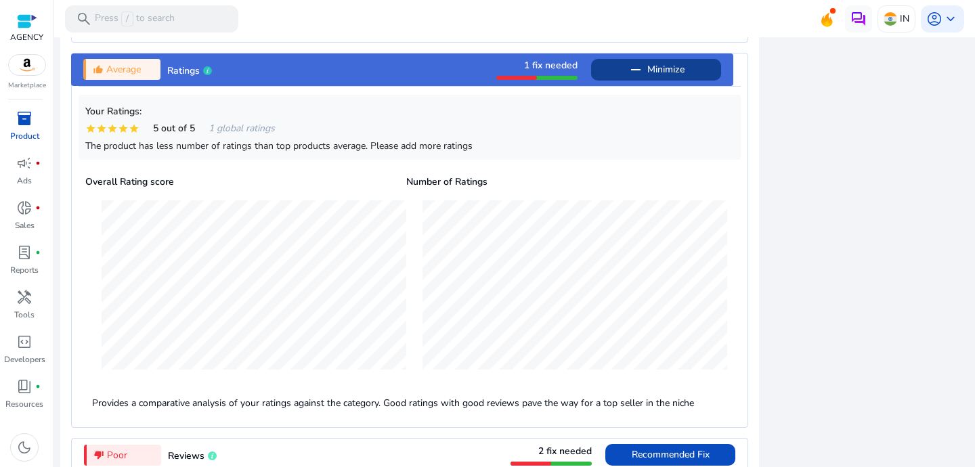
click at [623, 76] on span at bounding box center [656, 69] width 130 height 32
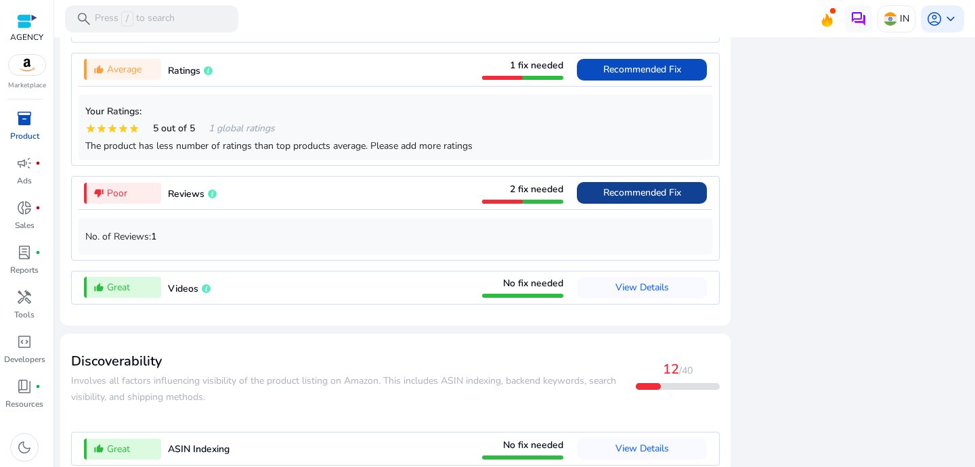
click at [619, 199] on span "Recommended Fix" at bounding box center [642, 192] width 78 height 13
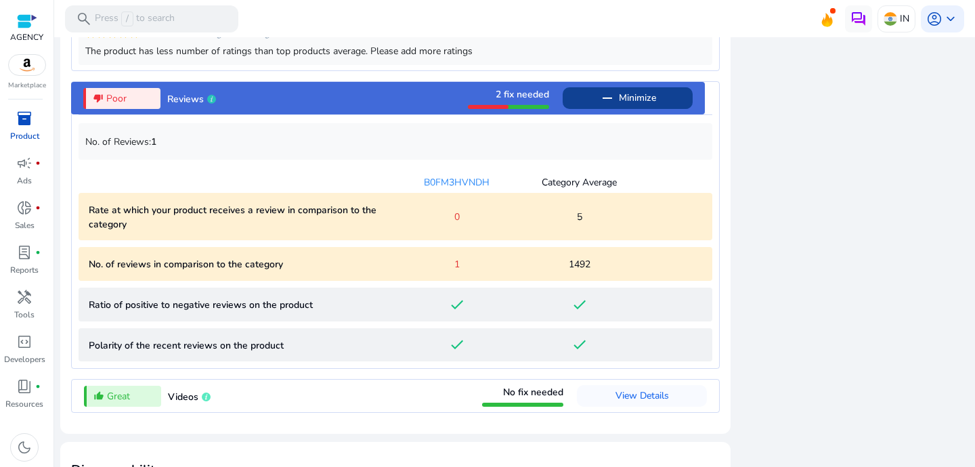
scroll to position [1222, 0]
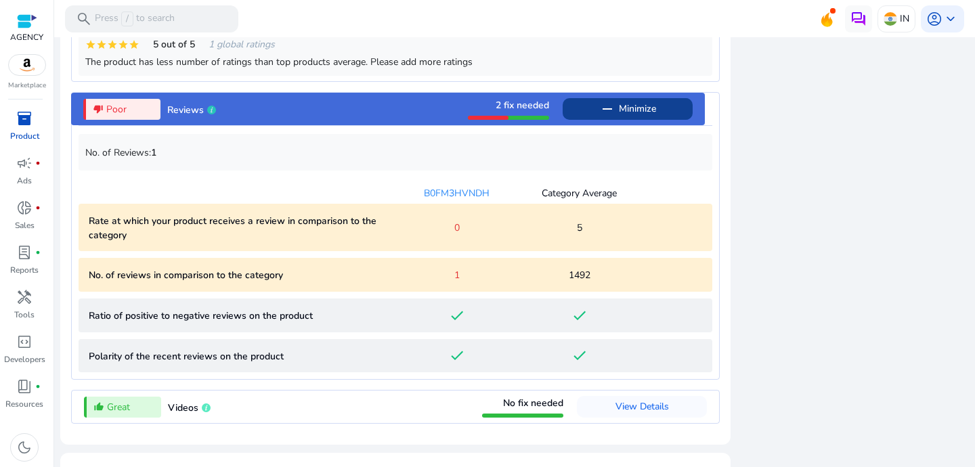
click at [619, 120] on span "Minimize" at bounding box center [637, 109] width 37 height 22
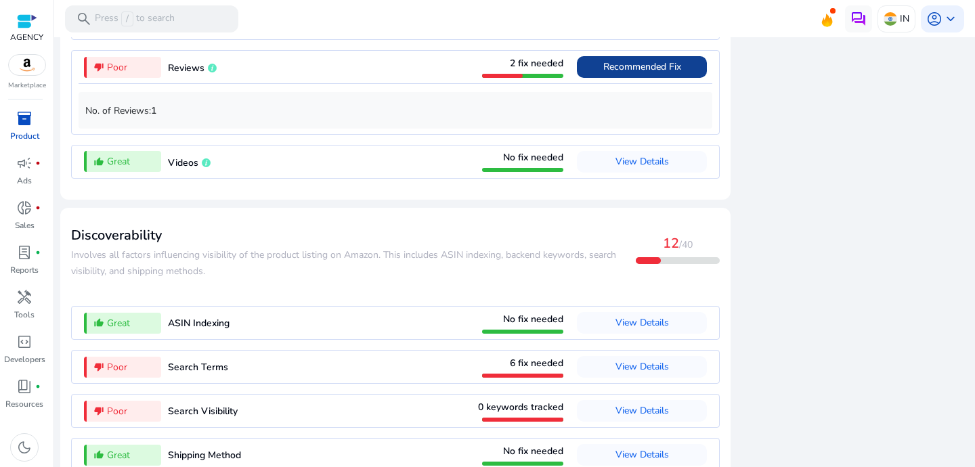
scroll to position [1266, 0]
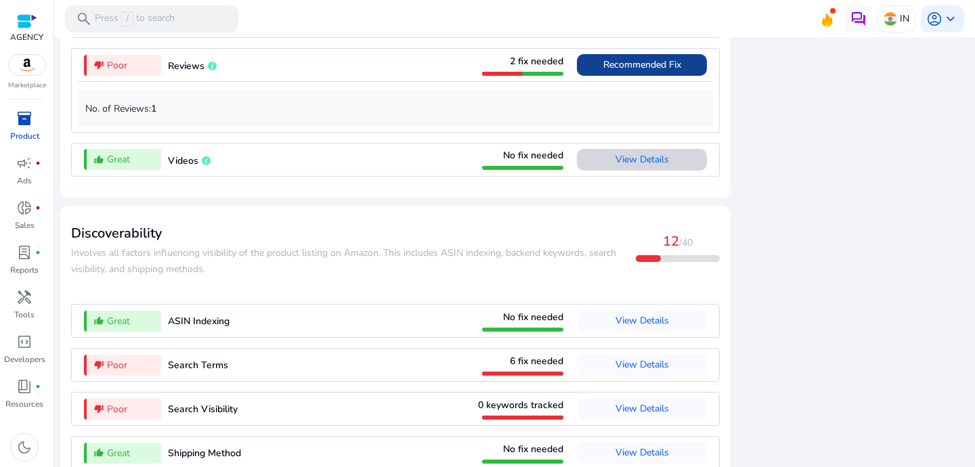
click at [675, 174] on span at bounding box center [642, 159] width 130 height 32
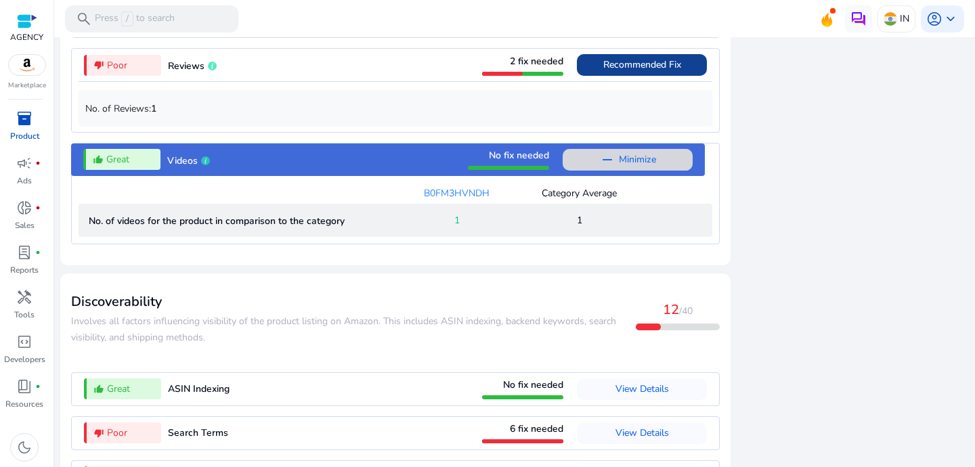
click at [675, 174] on span at bounding box center [627, 159] width 130 height 32
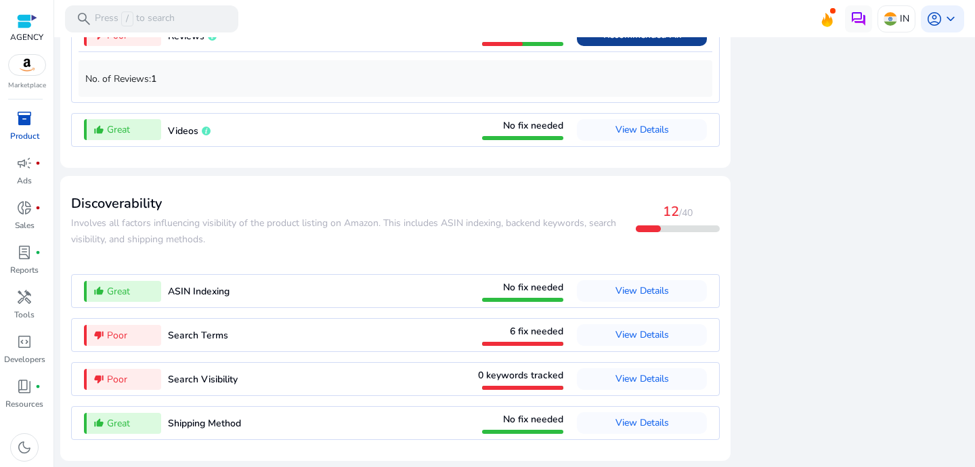
scroll to position [1306, 0]
click at [631, 330] on span "View Details" at bounding box center [641, 334] width 53 height 13
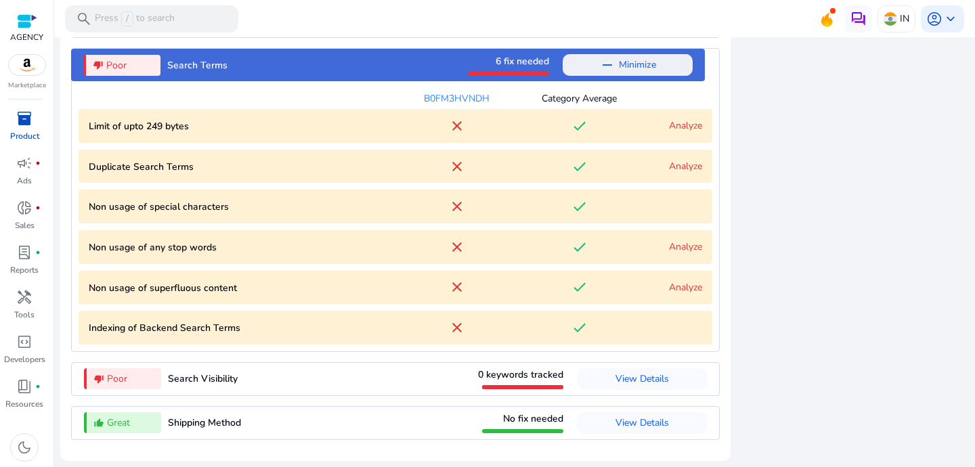
scroll to position [1576, 0]
click at [685, 125] on link "Analyze" at bounding box center [685, 125] width 33 height 13
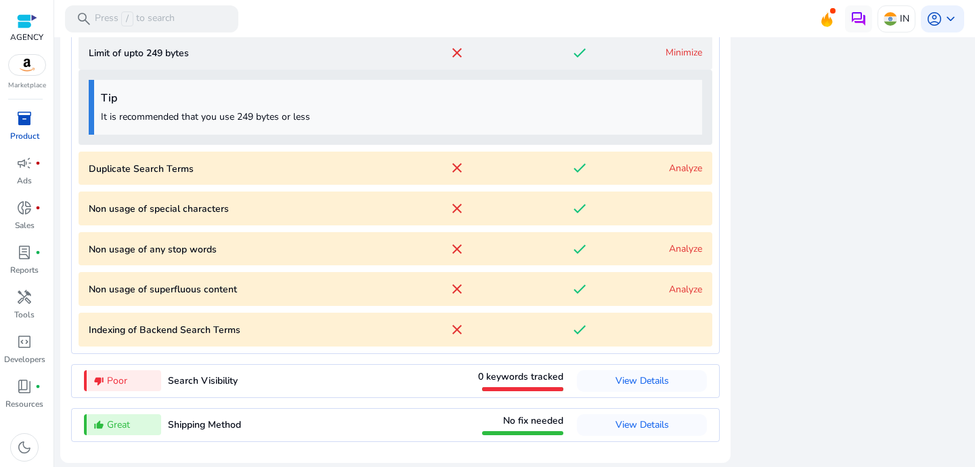
scroll to position [1651, 0]
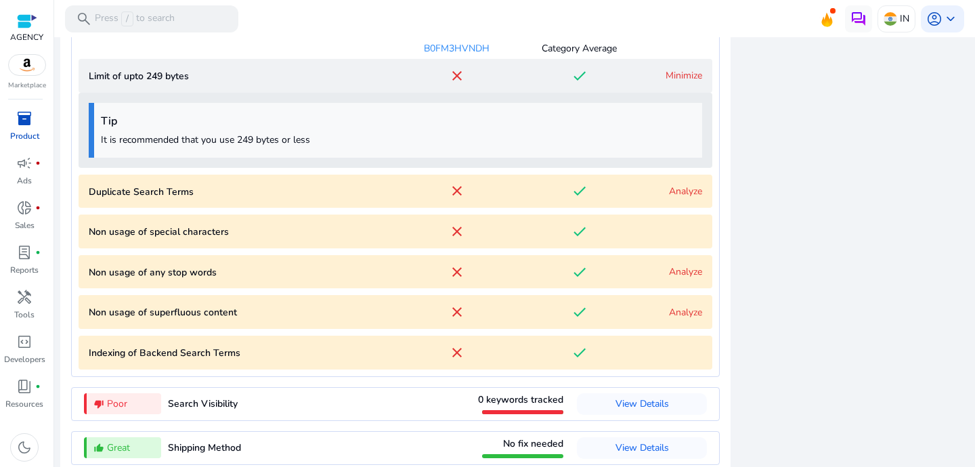
click at [674, 82] on link "Minimize" at bounding box center [683, 75] width 37 height 13
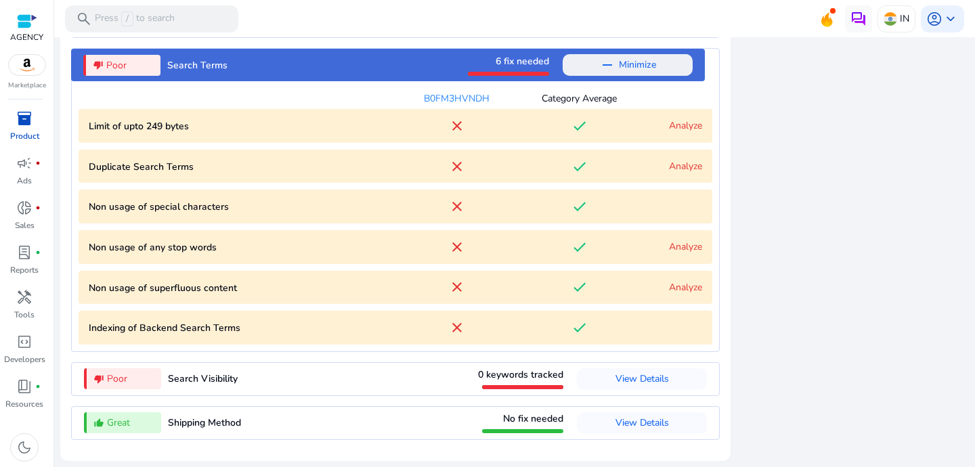
scroll to position [1576, 0]
click at [669, 162] on link "Analyze" at bounding box center [685, 166] width 33 height 13
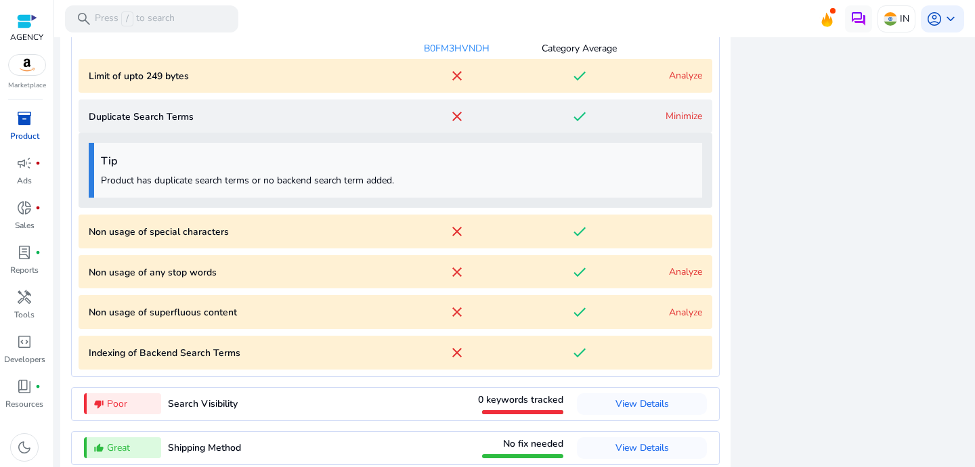
scroll to position [1651, 0]
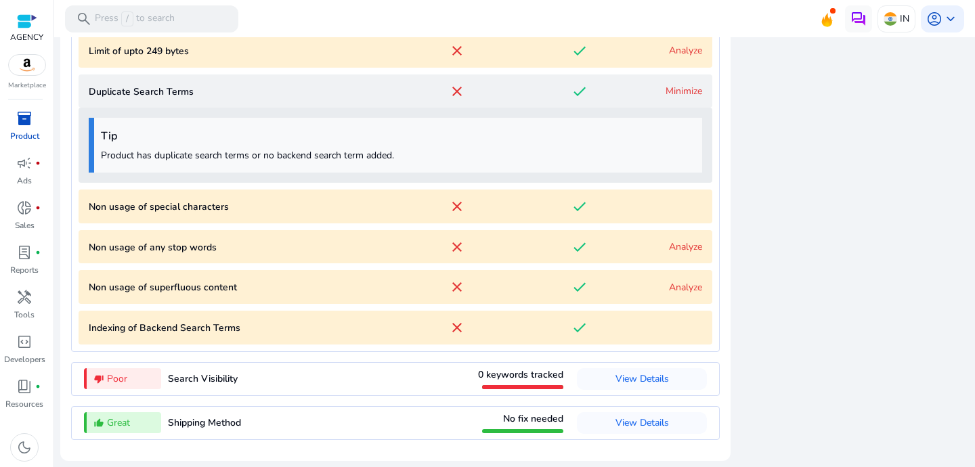
click at [677, 93] on link "Minimize" at bounding box center [683, 91] width 37 height 13
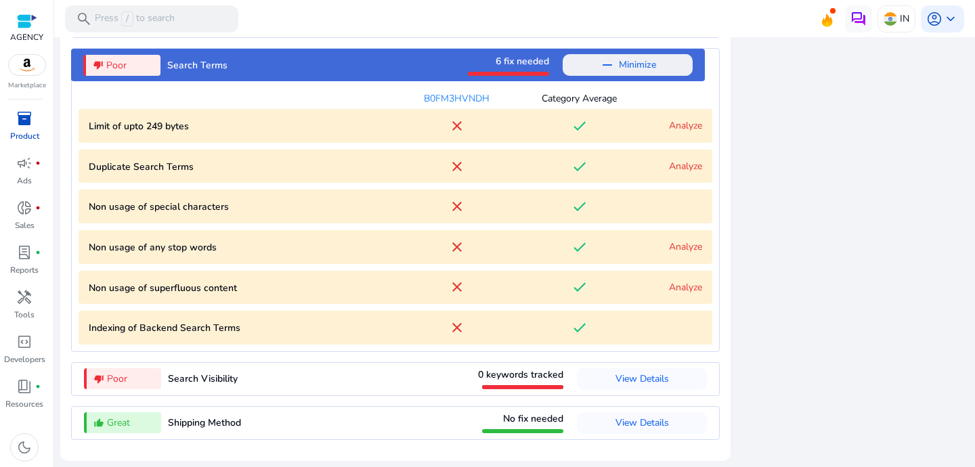
scroll to position [1576, 0]
click at [638, 70] on span "Minimize" at bounding box center [637, 65] width 37 height 22
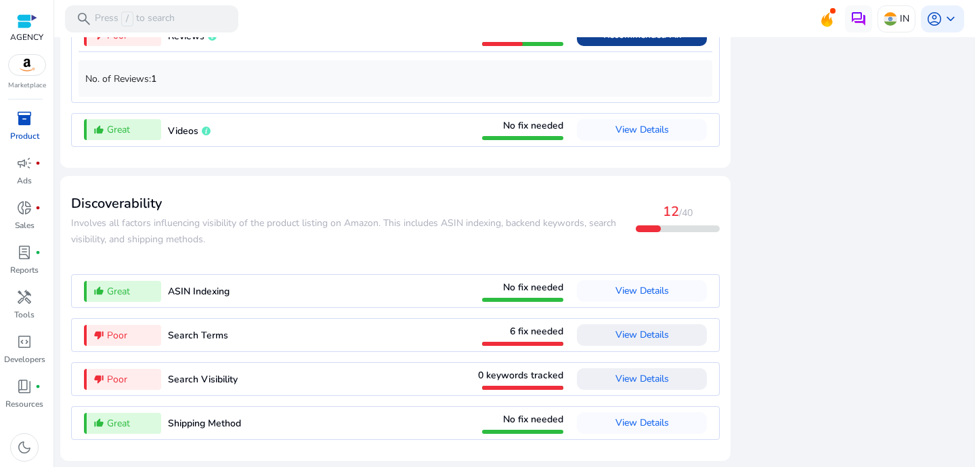
click at [623, 374] on span "View Details" at bounding box center [641, 378] width 53 height 13
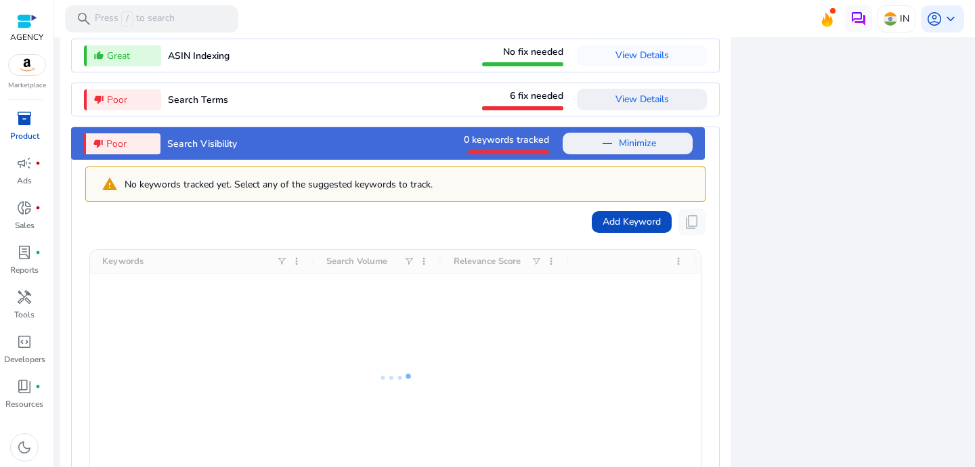
click at [629, 152] on span "Minimize" at bounding box center [637, 144] width 37 height 22
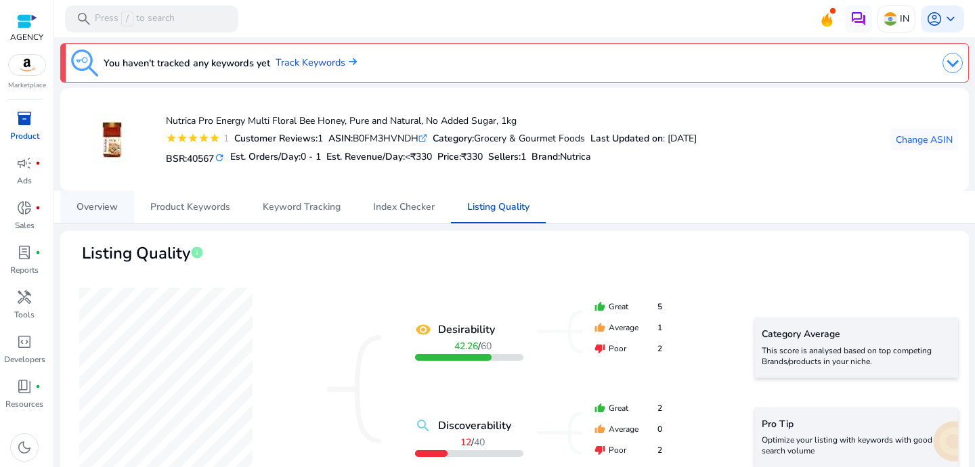
click at [96, 202] on span "Overview" at bounding box center [96, 206] width 41 height 9
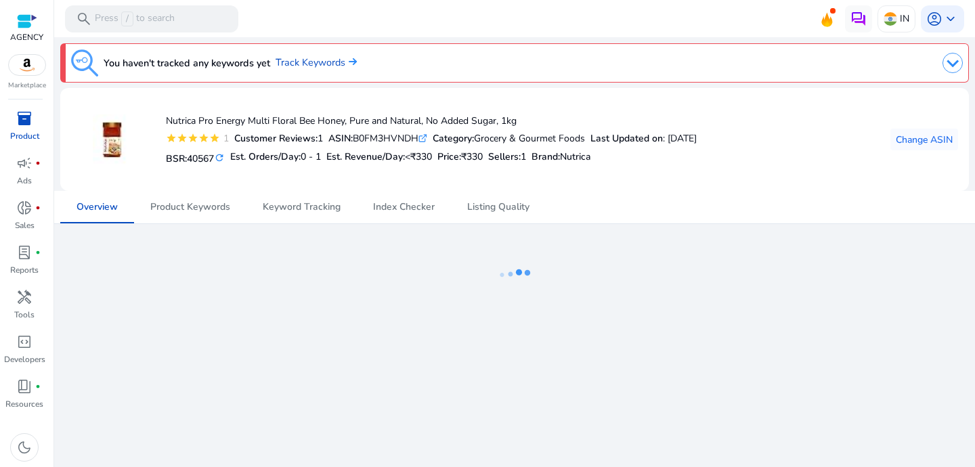
click at [30, 130] on p "Product" at bounding box center [24, 136] width 29 height 12
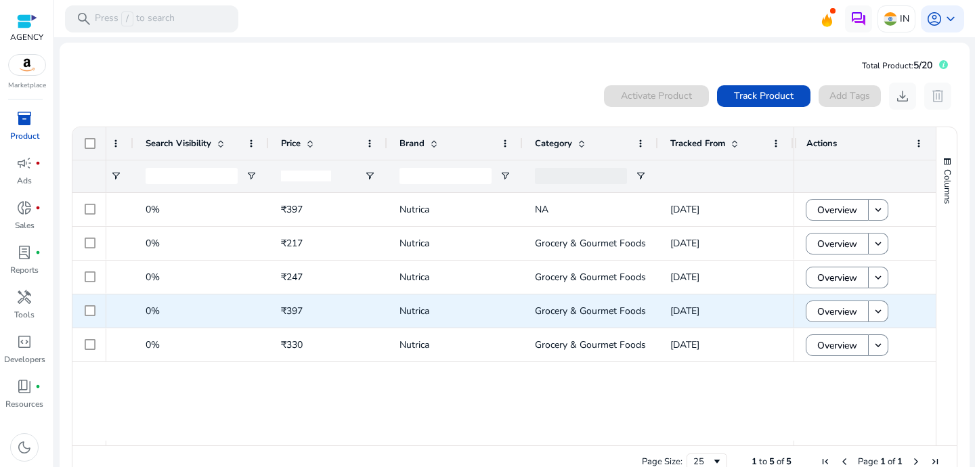
scroll to position [0, 515]
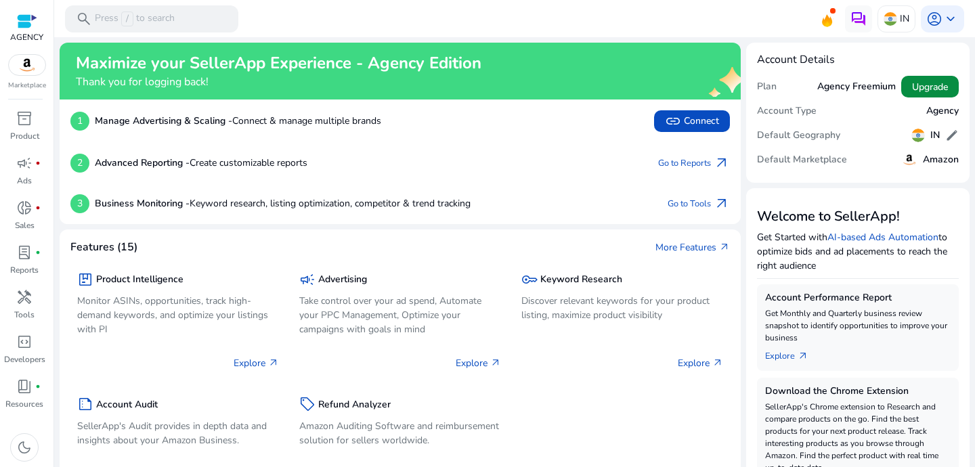
click at [912, 86] on span "Upgrade" at bounding box center [930, 87] width 36 height 14
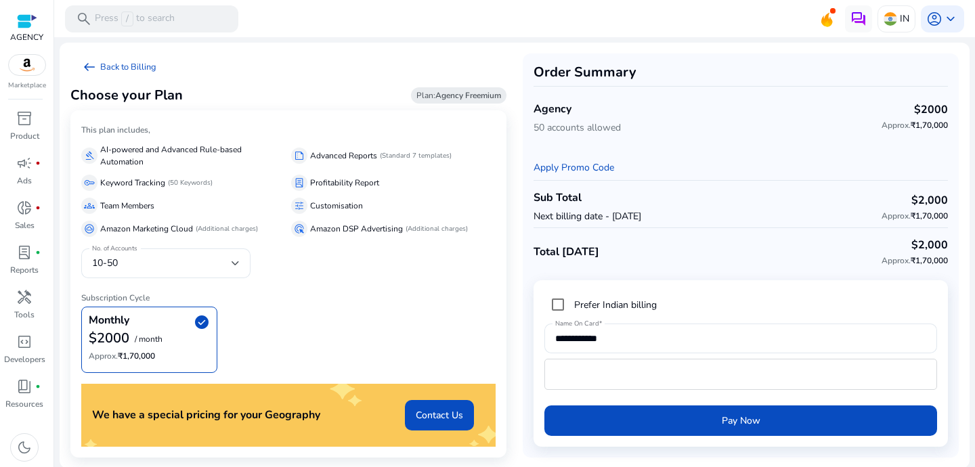
scroll to position [1, 0]
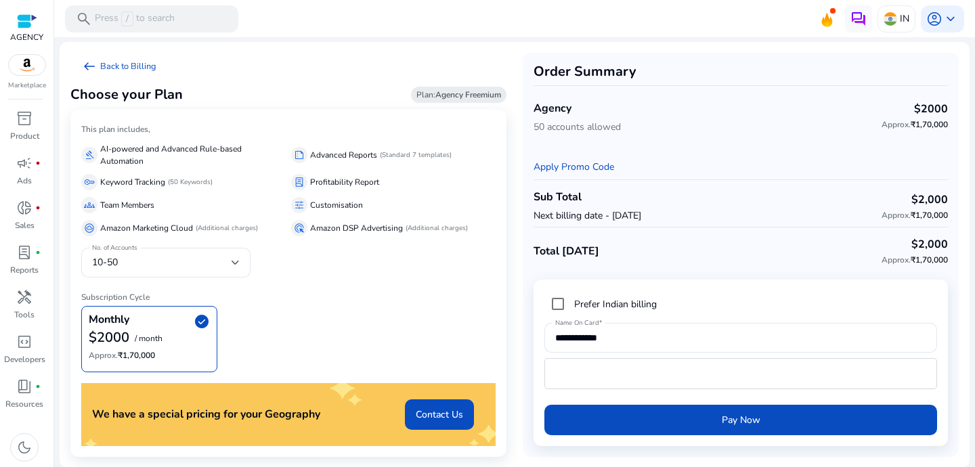
click at [221, 246] on div "This plan includes, gavel AI-powered and Advanced Rule-based Automation summari…" at bounding box center [288, 283] width 436 height 347
click at [221, 252] on div "10-50" at bounding box center [166, 263] width 148 height 30
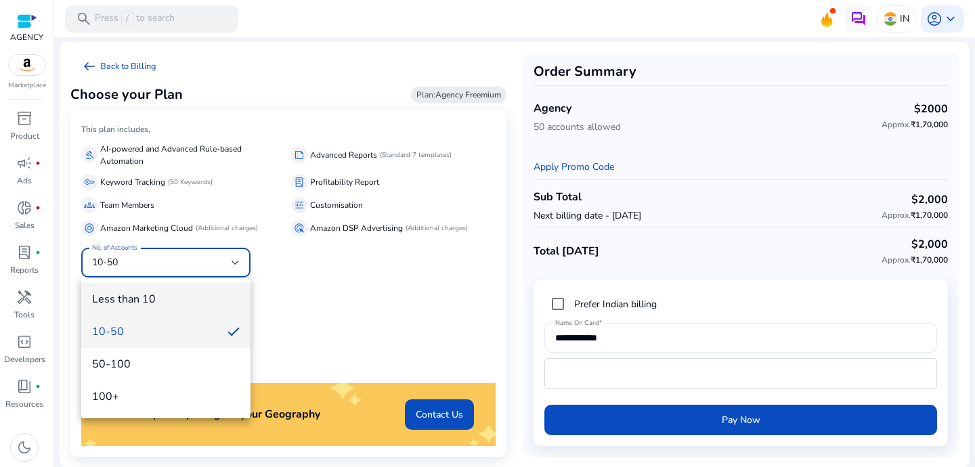
click at [190, 295] on span "Less than 10" at bounding box center [166, 299] width 148 height 15
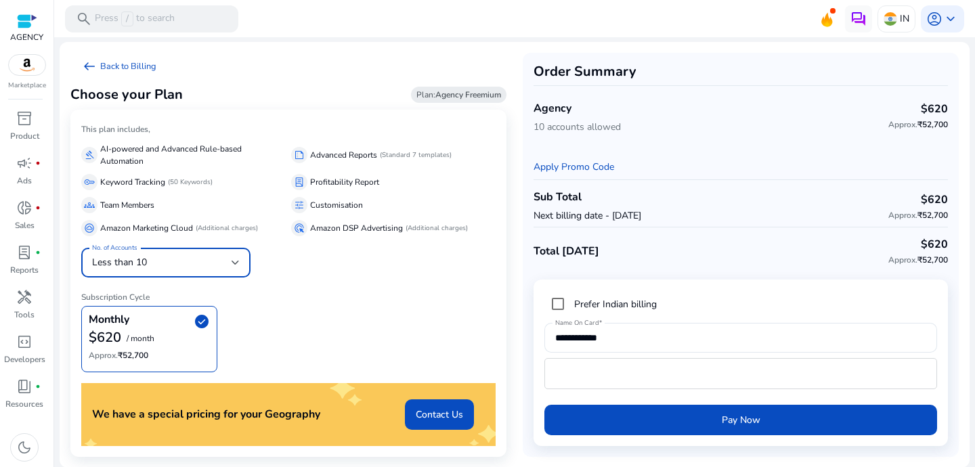
scroll to position [0, 0]
click at [245, 250] on div "No. of Accounts Less than 10" at bounding box center [165, 263] width 169 height 30
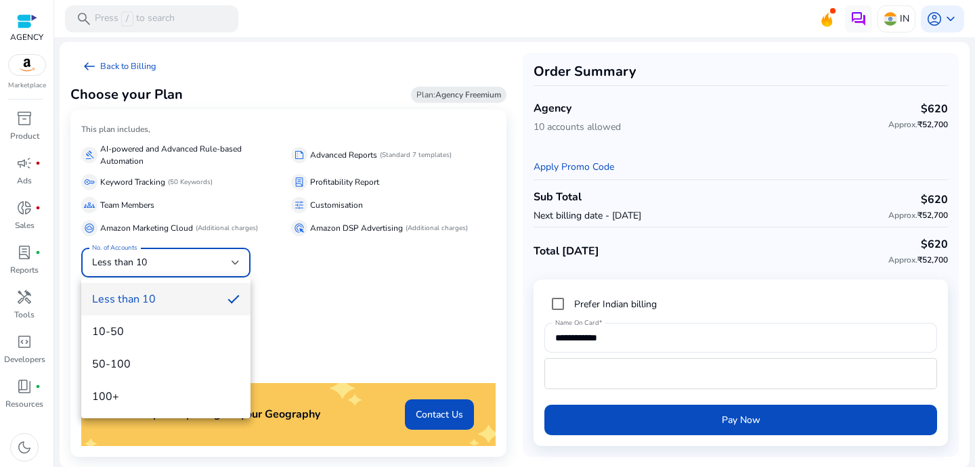
click at [347, 287] on div at bounding box center [487, 233] width 975 height 467
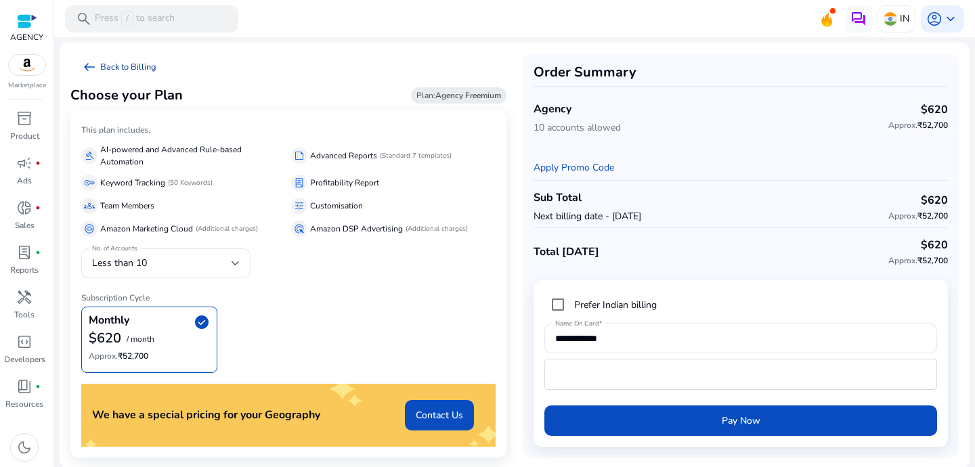
click at [79, 67] on link "arrow_left_alt Back to Billing" at bounding box center [118, 66] width 97 height 27
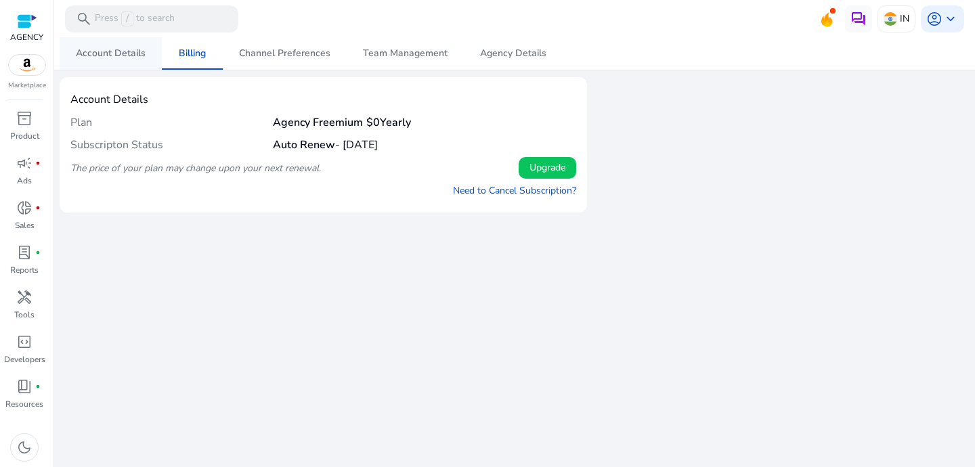
click at [83, 49] on span "Account Details" at bounding box center [111, 53] width 70 height 9
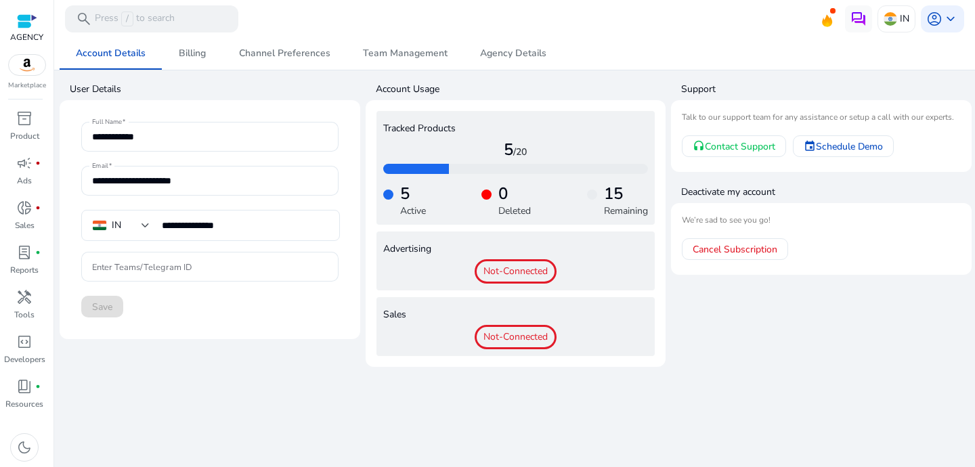
click at [522, 273] on span "Not-Connected" at bounding box center [515, 271] width 82 height 24
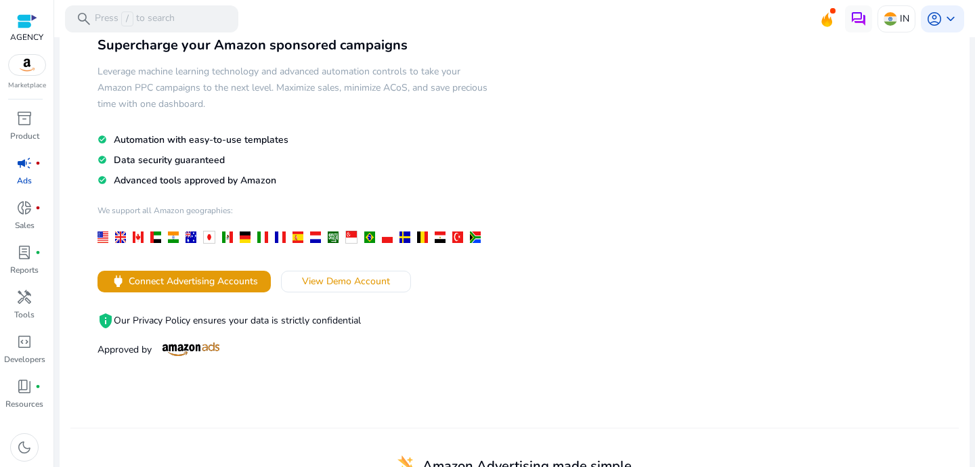
scroll to position [87, 0]
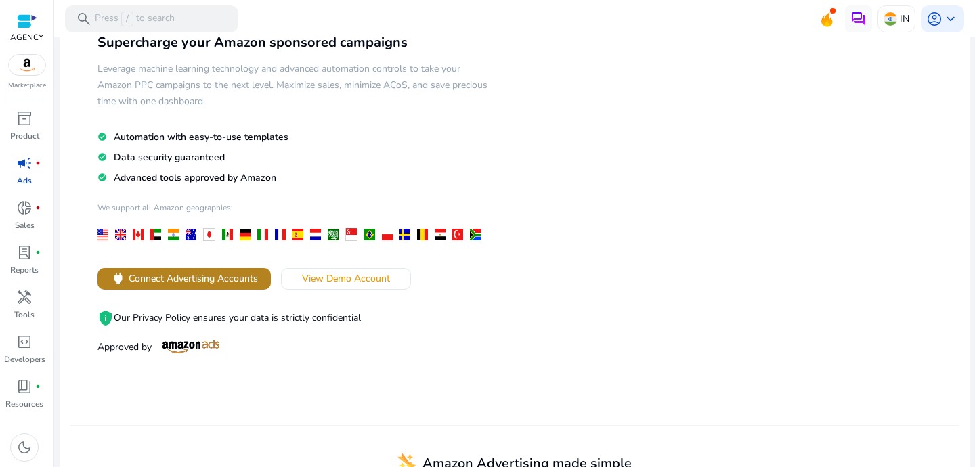
click at [201, 280] on span "Connect Advertising Accounts" at bounding box center [193, 278] width 129 height 14
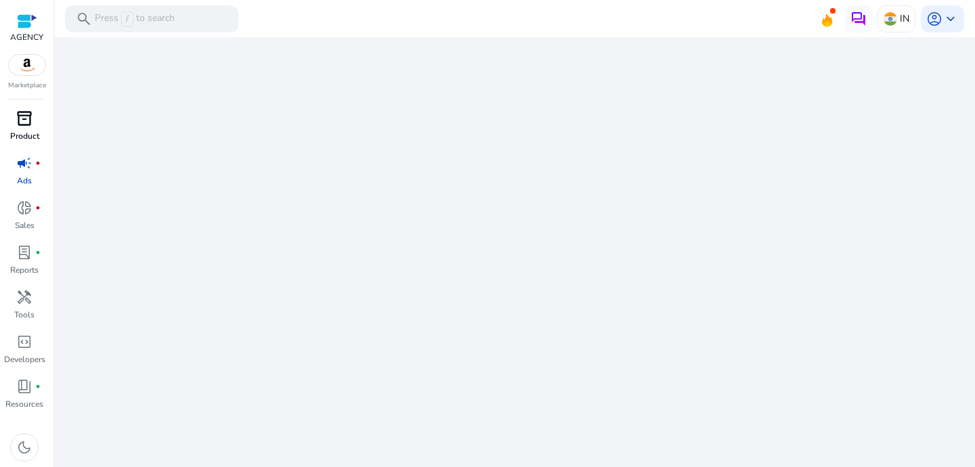
click at [20, 131] on p "Product" at bounding box center [24, 136] width 29 height 12
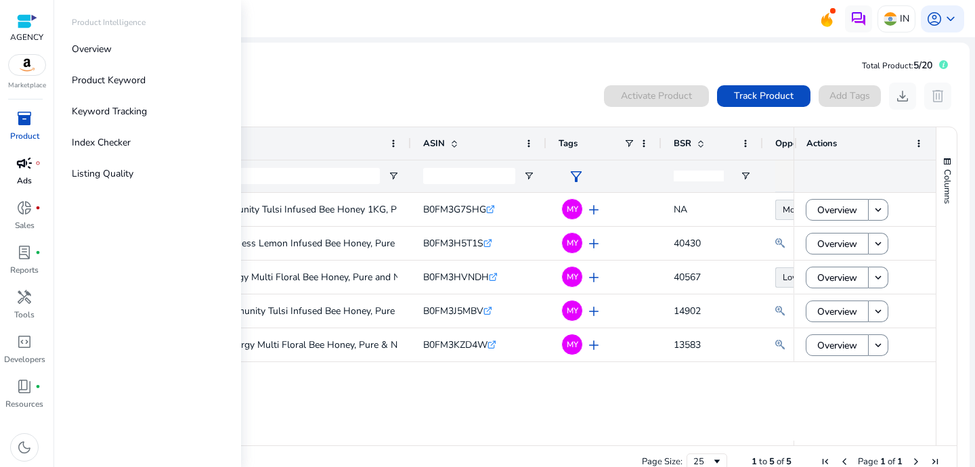
click at [30, 163] on span "campaign" at bounding box center [24, 163] width 16 height 16
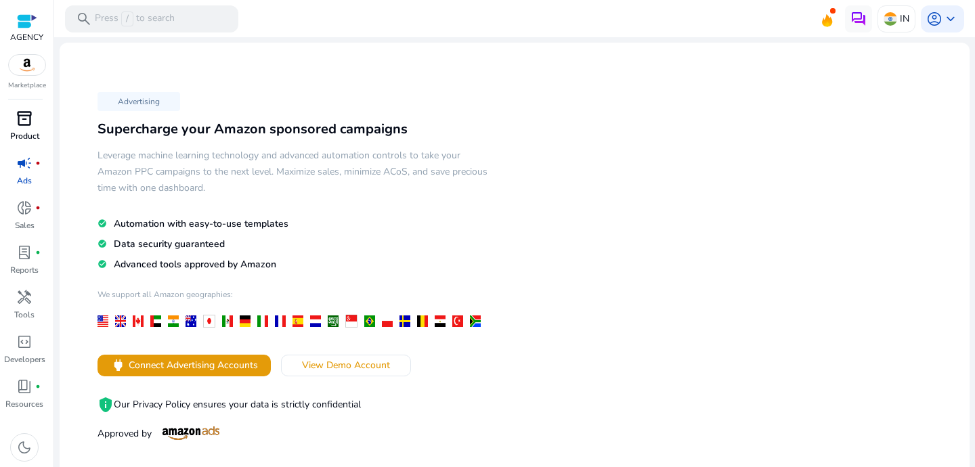
click at [25, 123] on span "inventory_2" at bounding box center [24, 118] width 16 height 16
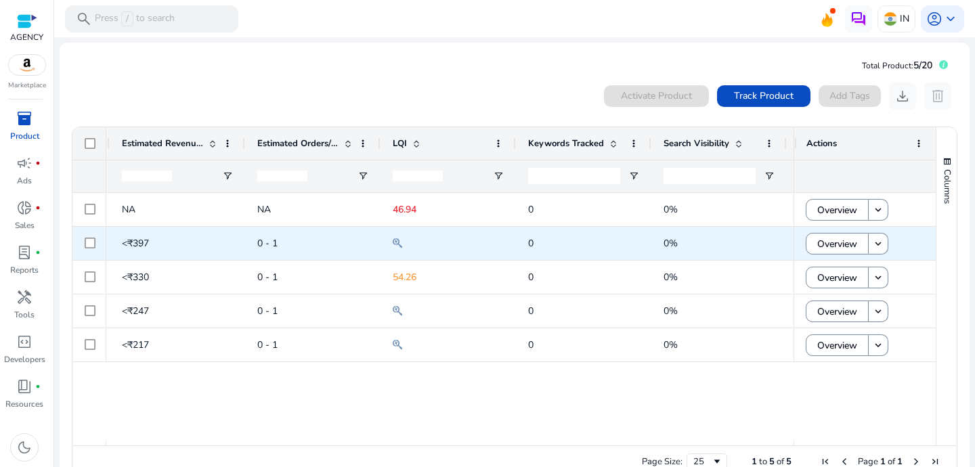
scroll to position [0, 864]
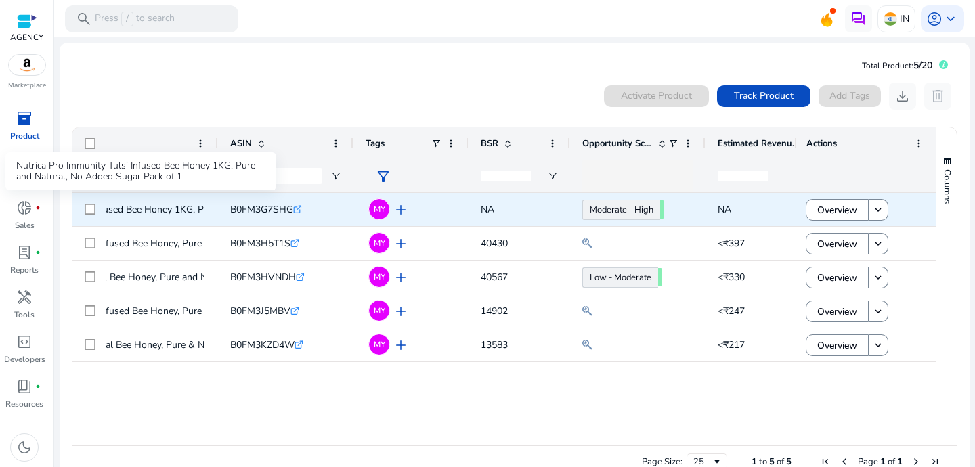
click at [157, 210] on p "Nutrica Pro Immunity Tulsi Infused Bee Honey 1KG, Pure and Natural,..." at bounding box center [126, 210] width 301 height 28
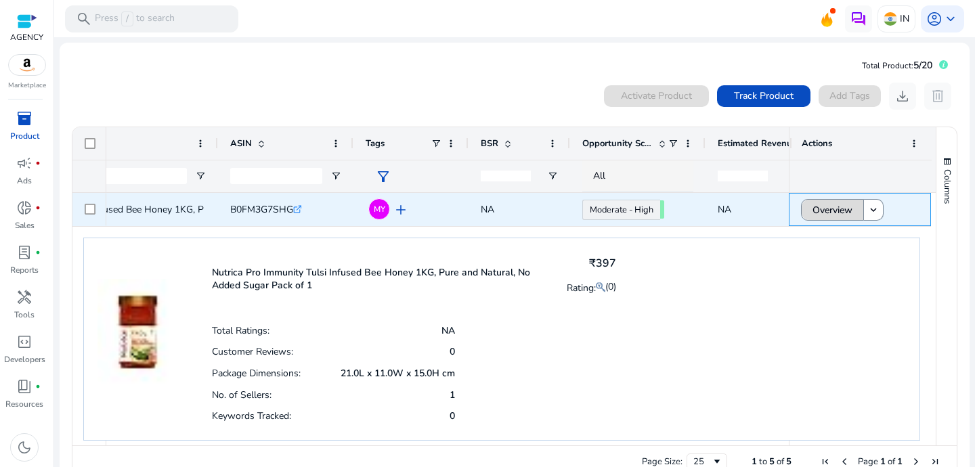
click at [824, 208] on span "Overview" at bounding box center [832, 210] width 40 height 28
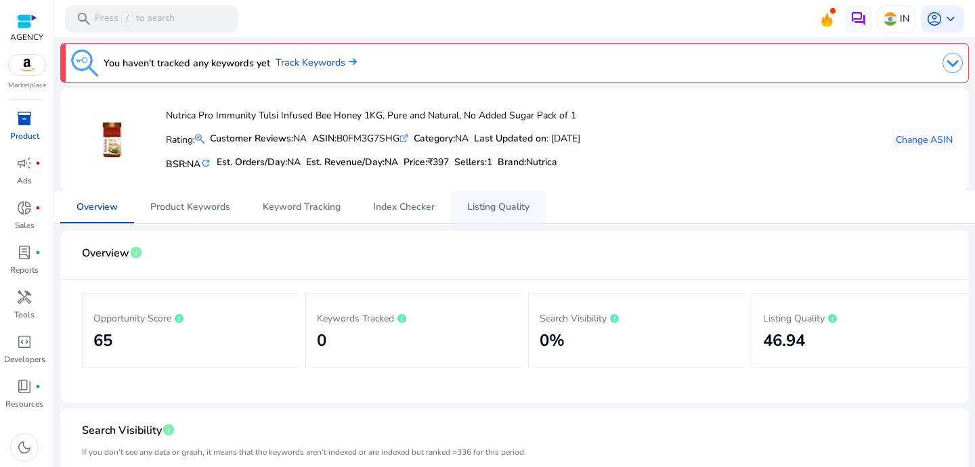
click at [510, 208] on span "Listing Quality" at bounding box center [498, 206] width 62 height 9
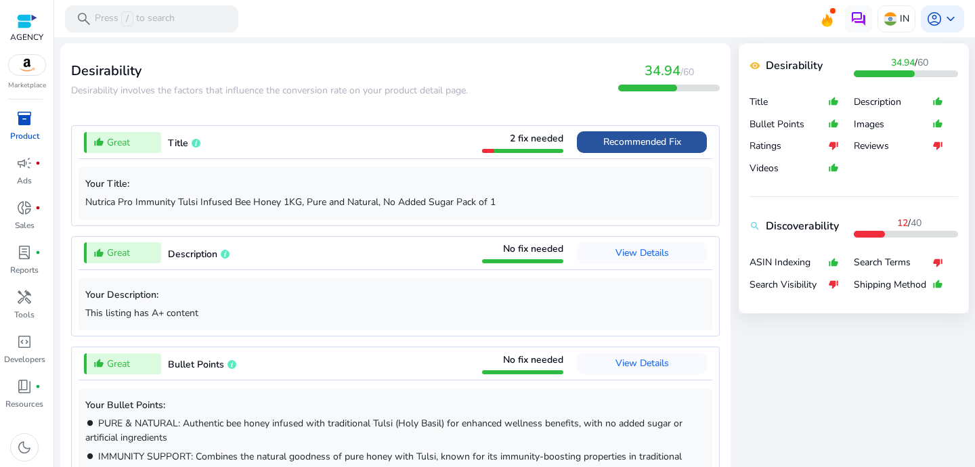
click at [603, 144] on span "Recommended Fix" at bounding box center [642, 141] width 78 height 13
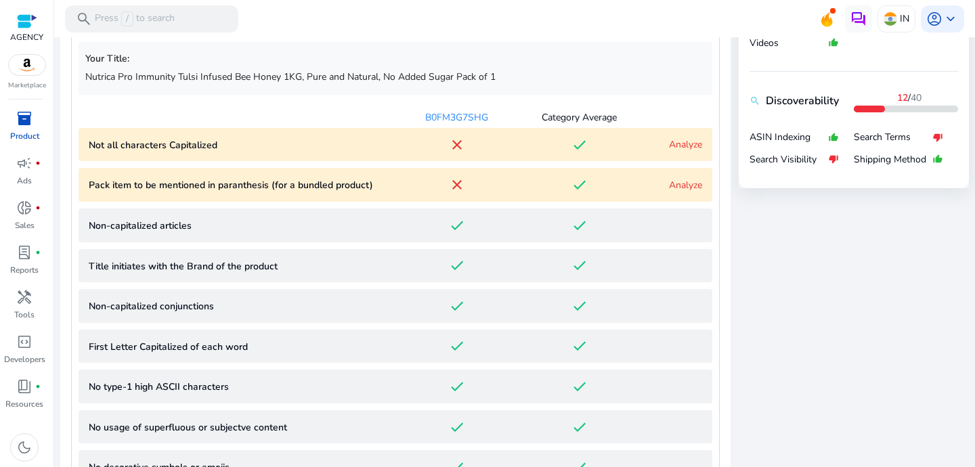
click at [567, 116] on div "Category Average" at bounding box center [579, 117] width 122 height 14
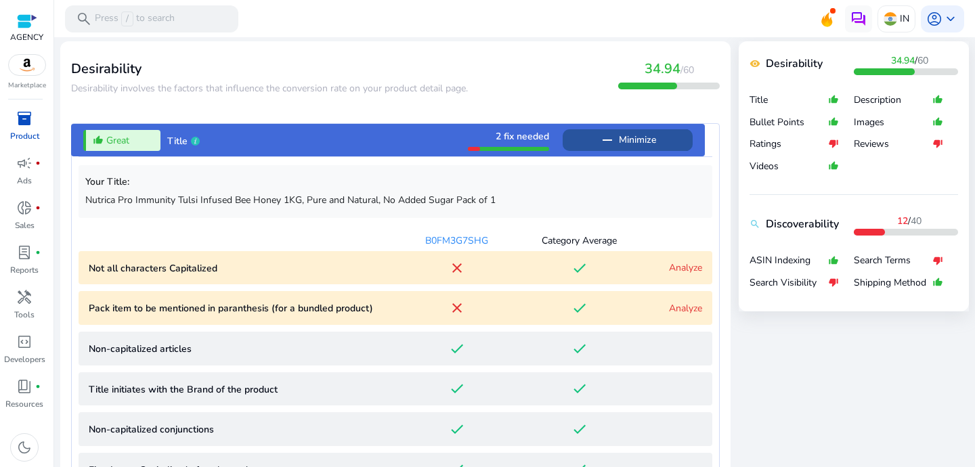
click at [627, 143] on span "Minimize" at bounding box center [637, 140] width 37 height 22
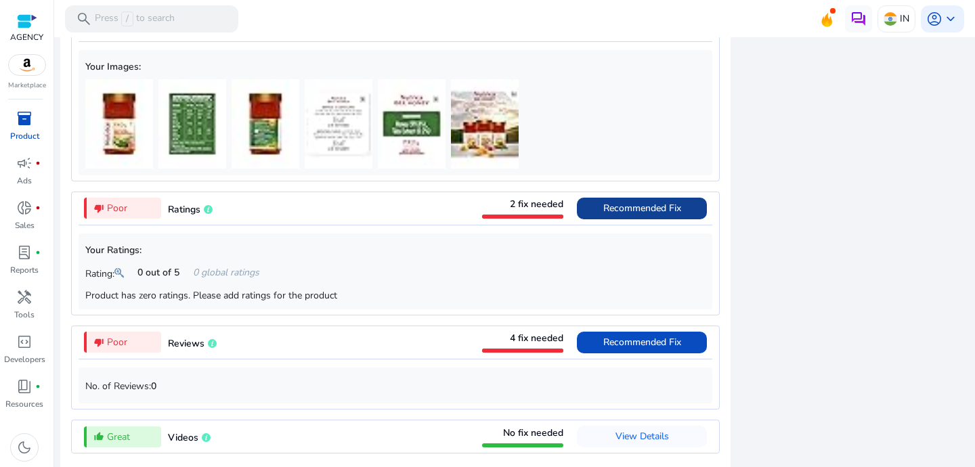
click at [666, 215] on span "Recommended Fix" at bounding box center [642, 208] width 78 height 13
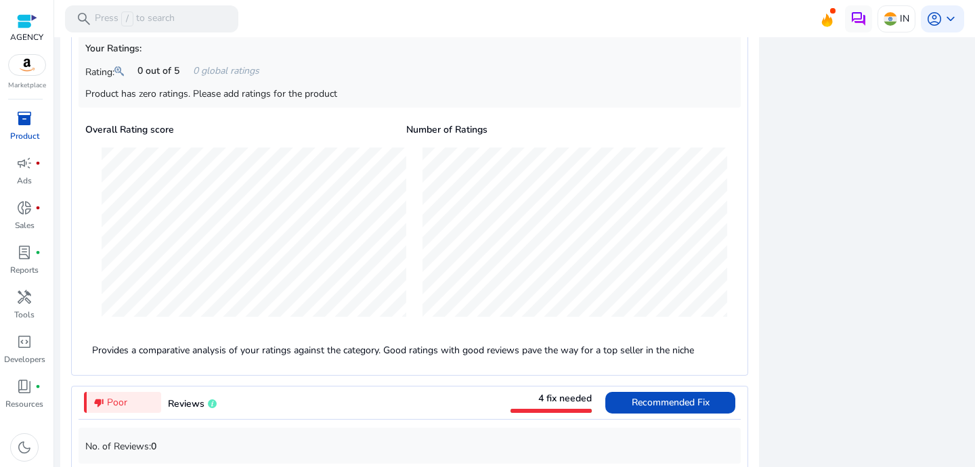
scroll to position [932, 0]
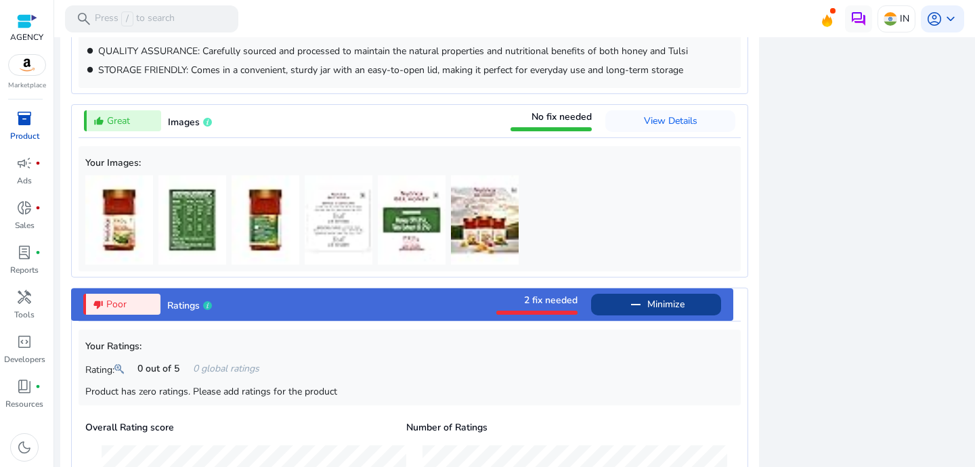
click at [660, 313] on span "Minimize" at bounding box center [665, 305] width 37 height 22
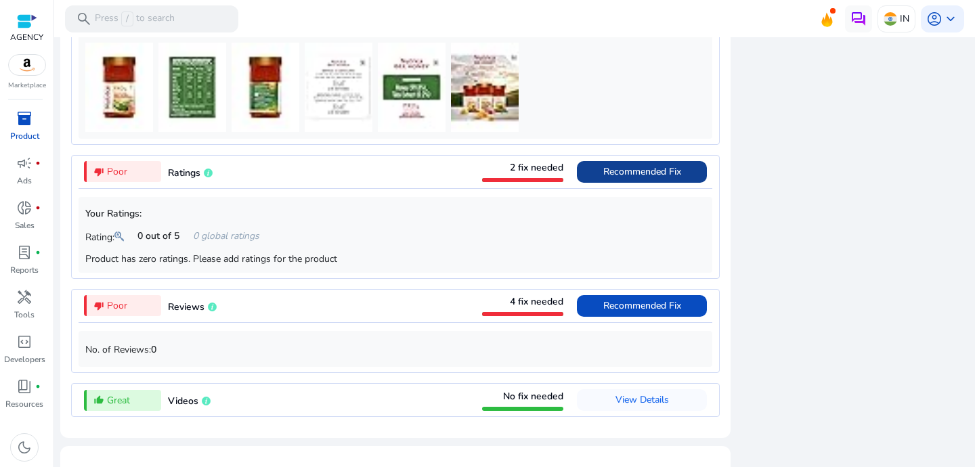
scroll to position [1079, 0]
click at [628, 311] on span "Recommended Fix" at bounding box center [642, 304] width 78 height 13
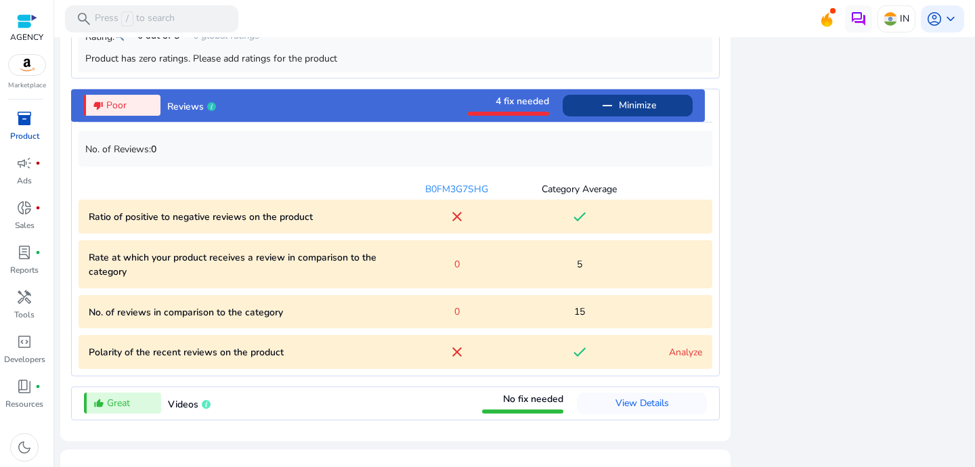
scroll to position [1276, 0]
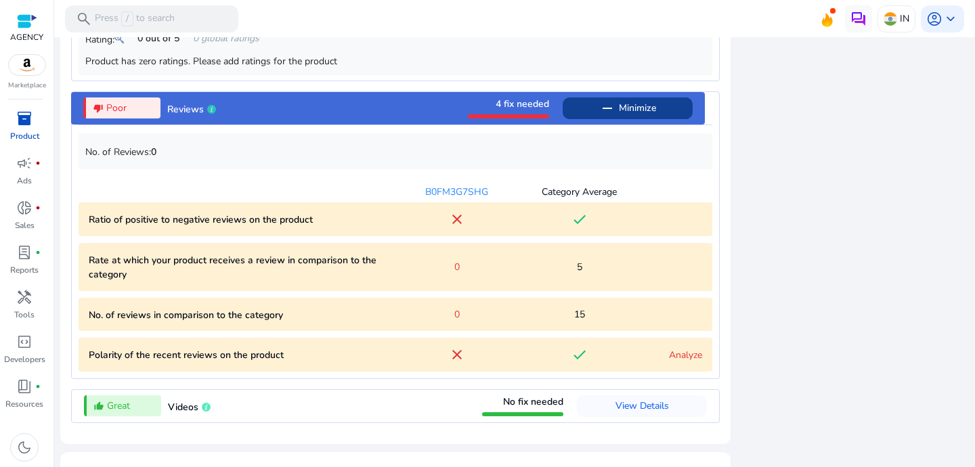
click at [619, 118] on span "Minimize" at bounding box center [637, 108] width 37 height 22
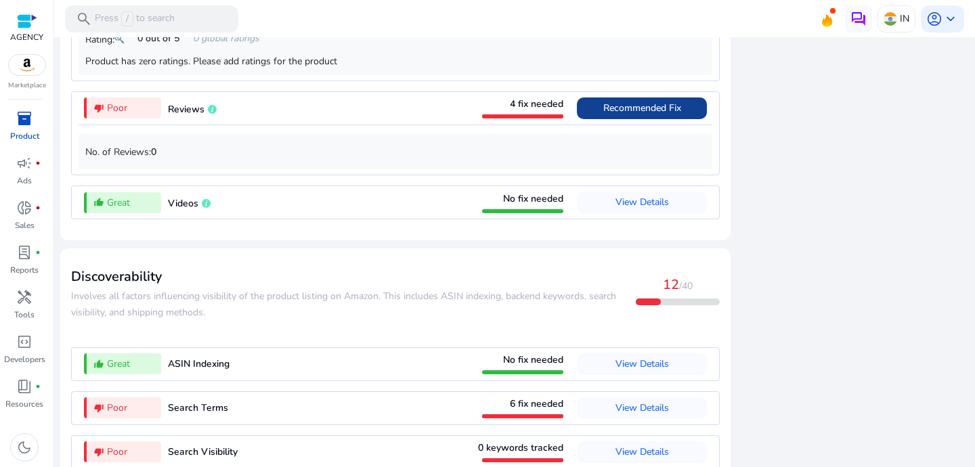
scroll to position [1360, 0]
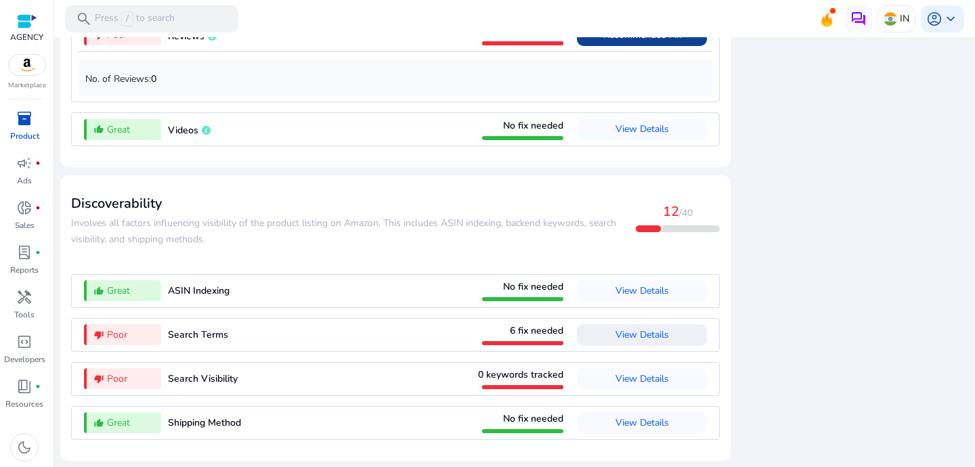
click at [665, 339] on span at bounding box center [642, 335] width 130 height 32
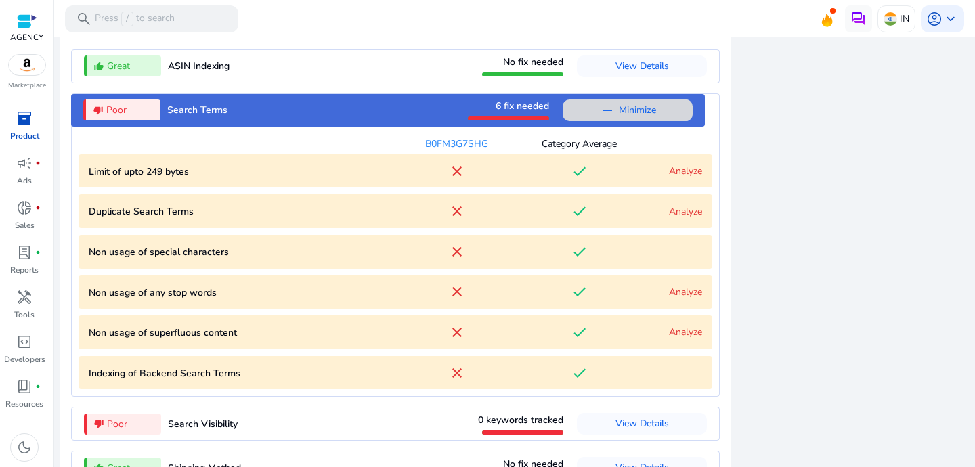
click at [623, 109] on span "Minimize" at bounding box center [637, 110] width 37 height 22
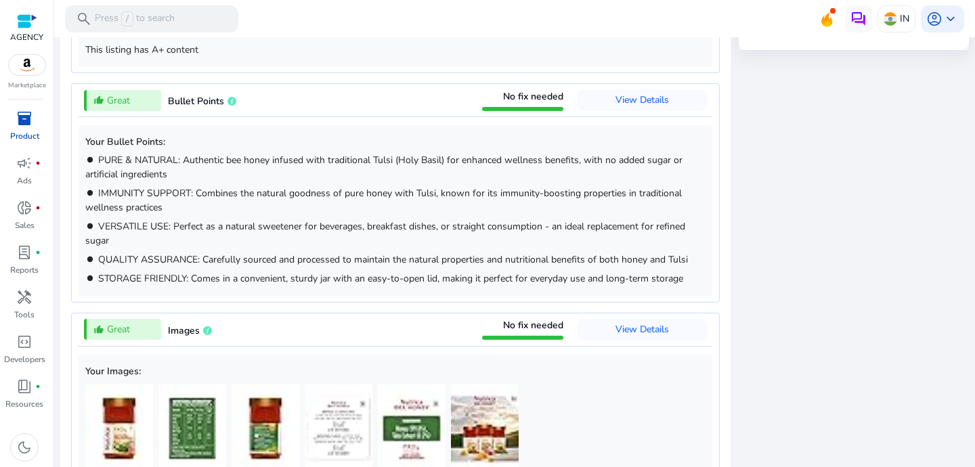
scroll to position [378, 0]
